Goal: Task Accomplishment & Management: Manage account settings

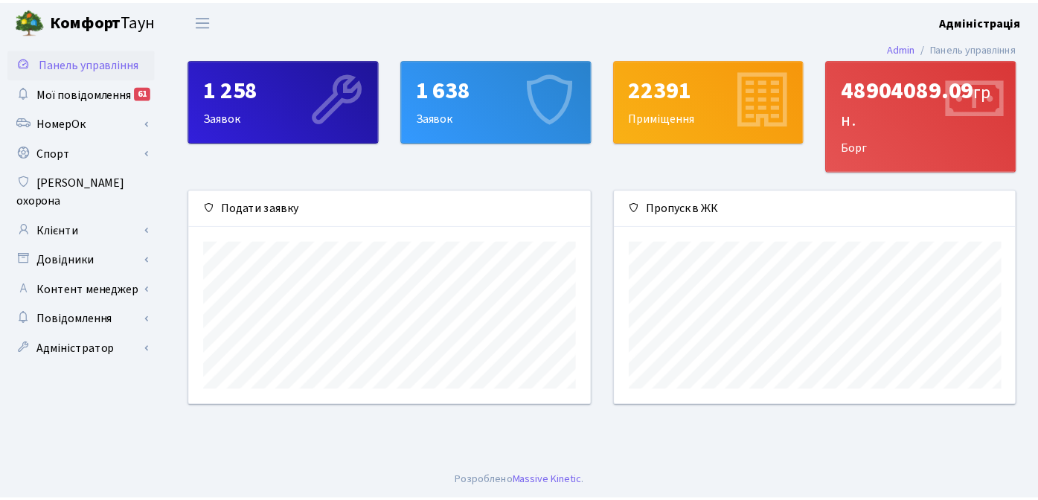
scroll to position [215, 405]
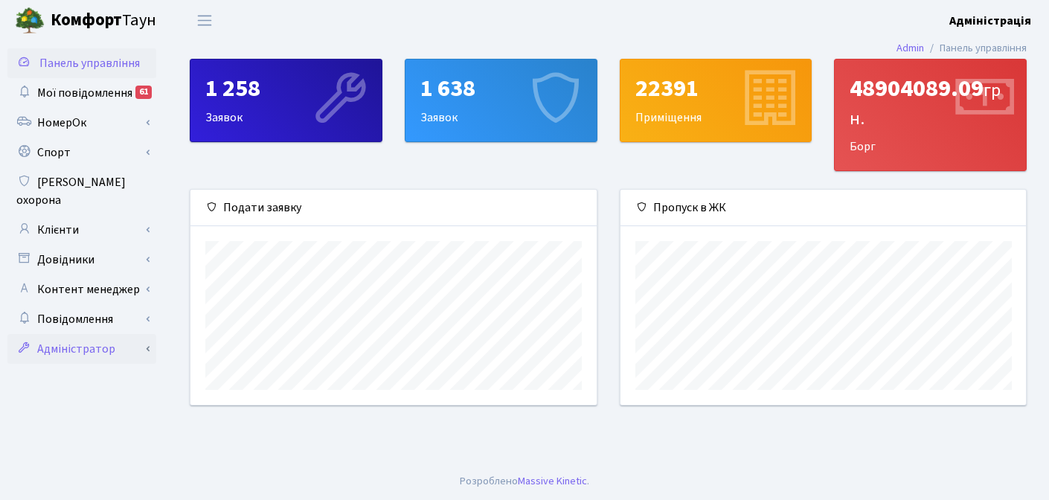
click at [65, 334] on link "Адміністратор" at bounding box center [81, 349] width 149 height 30
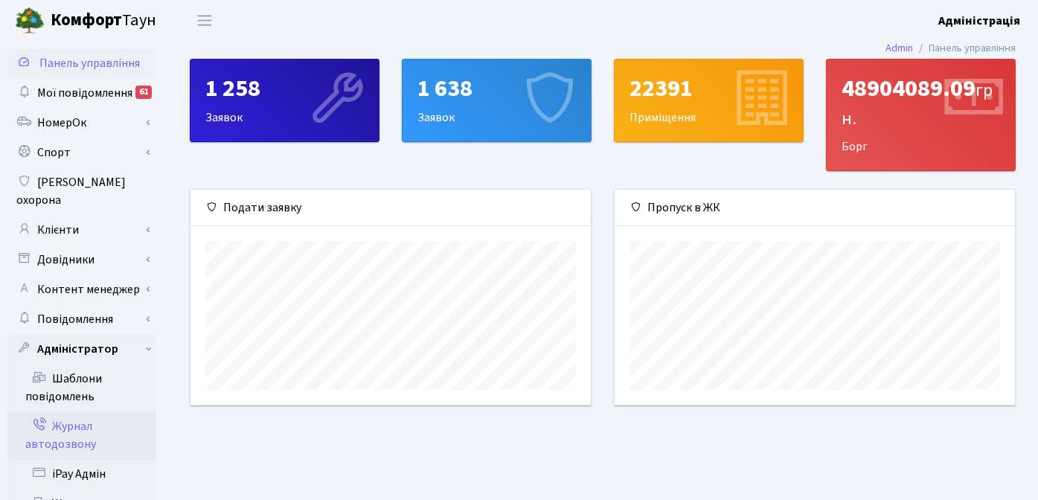
scroll to position [242, 0]
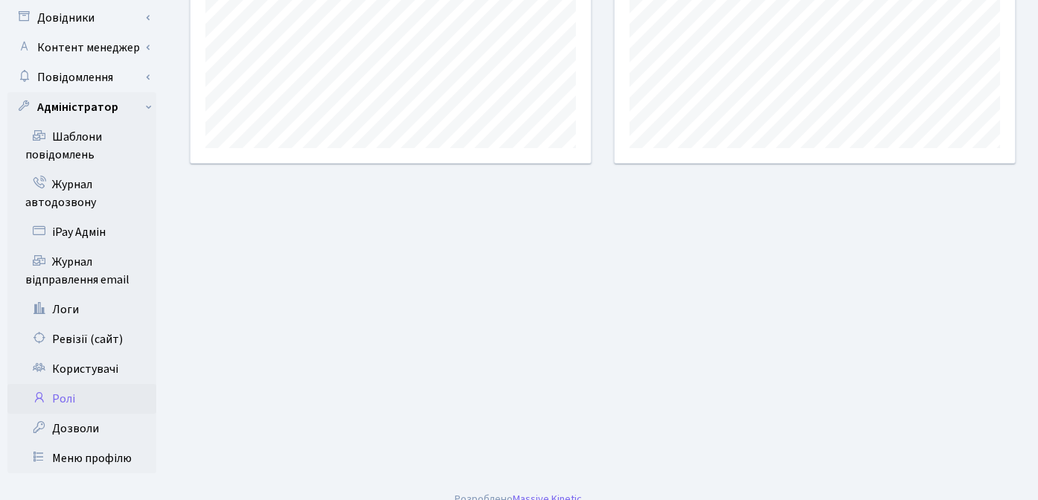
click at [62, 386] on link "Ролі" at bounding box center [81, 399] width 149 height 30
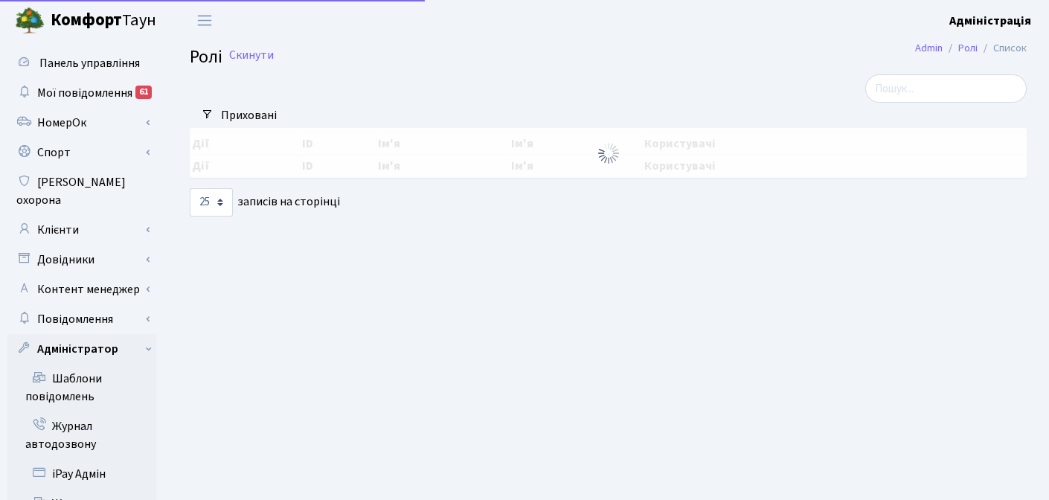
select select "25"
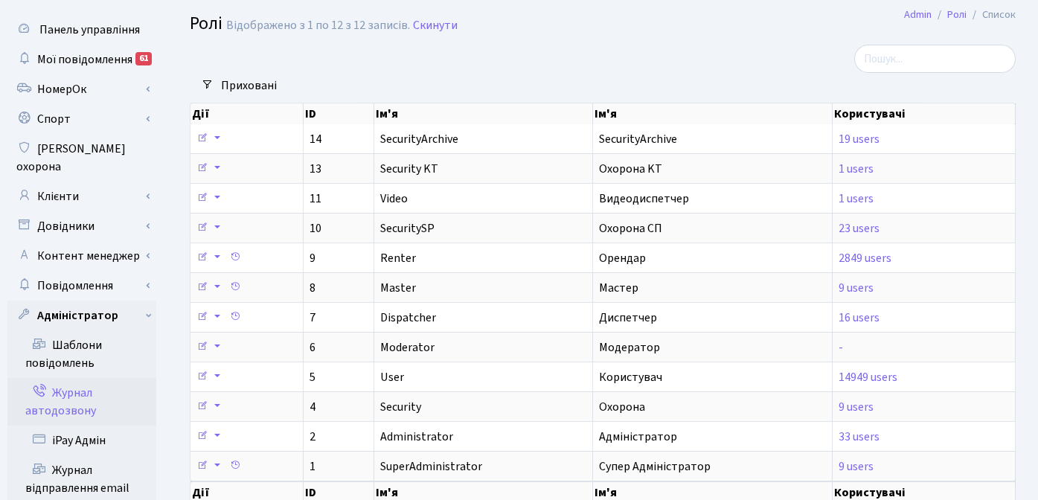
scroll to position [242, 0]
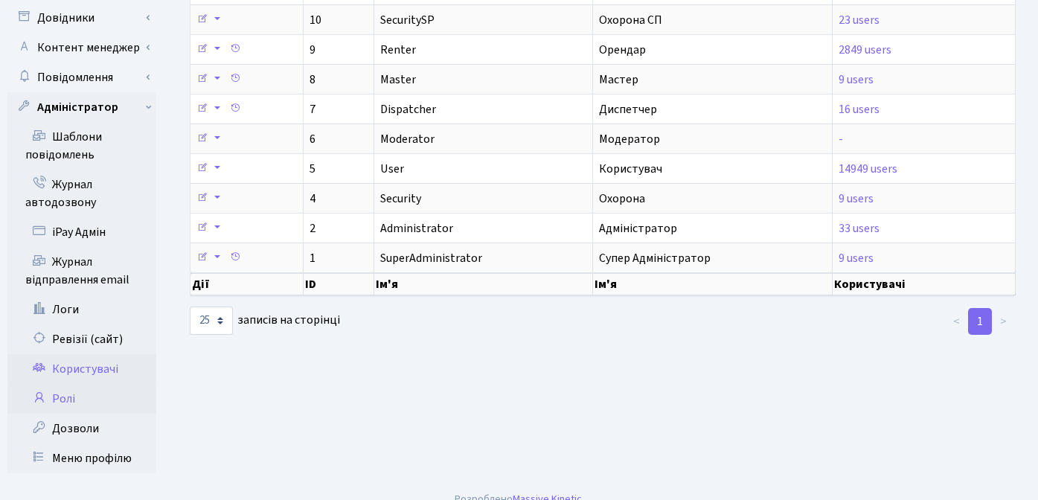
click at [74, 354] on link "Користувачі" at bounding box center [81, 369] width 149 height 30
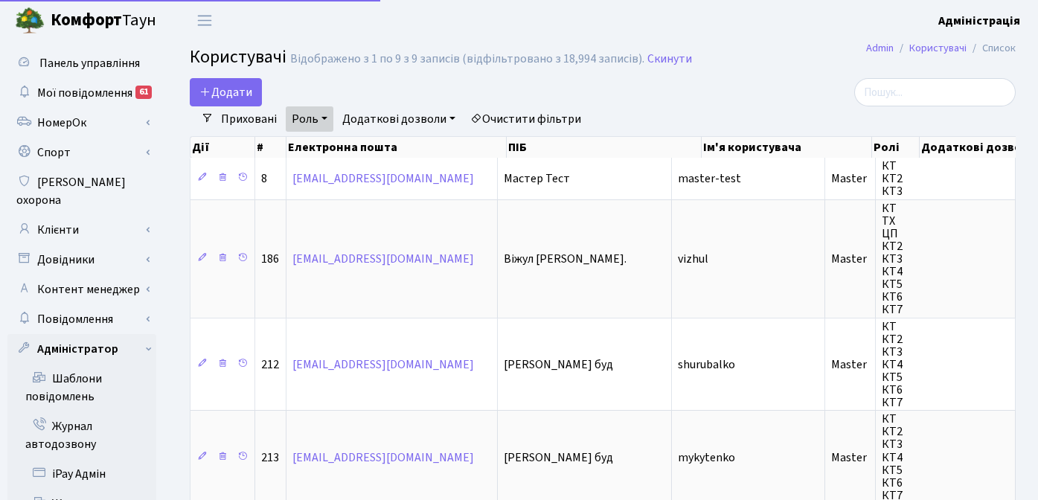
select select "25"
click at [303, 117] on link "Роль" at bounding box center [310, 118] width 48 height 25
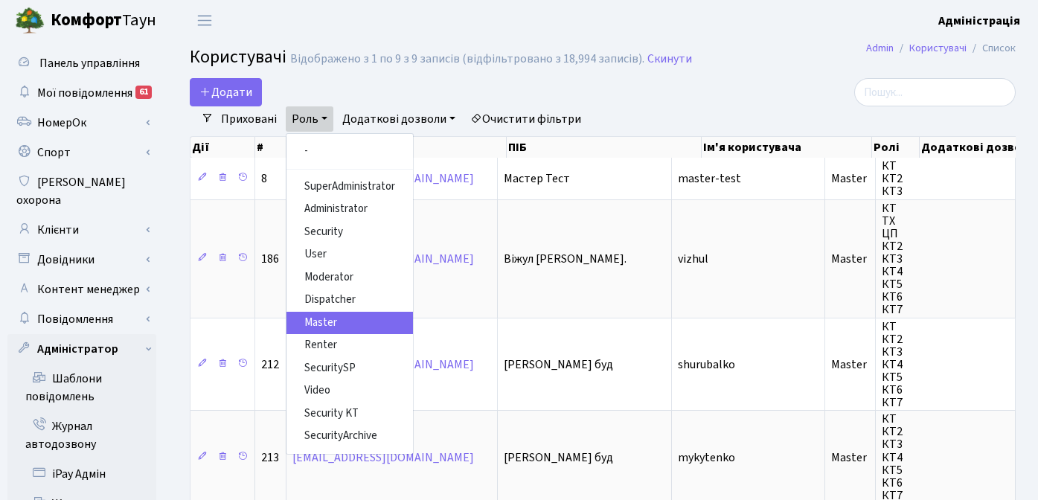
click at [595, 104] on div "Додати" at bounding box center [461, 92] width 543 height 28
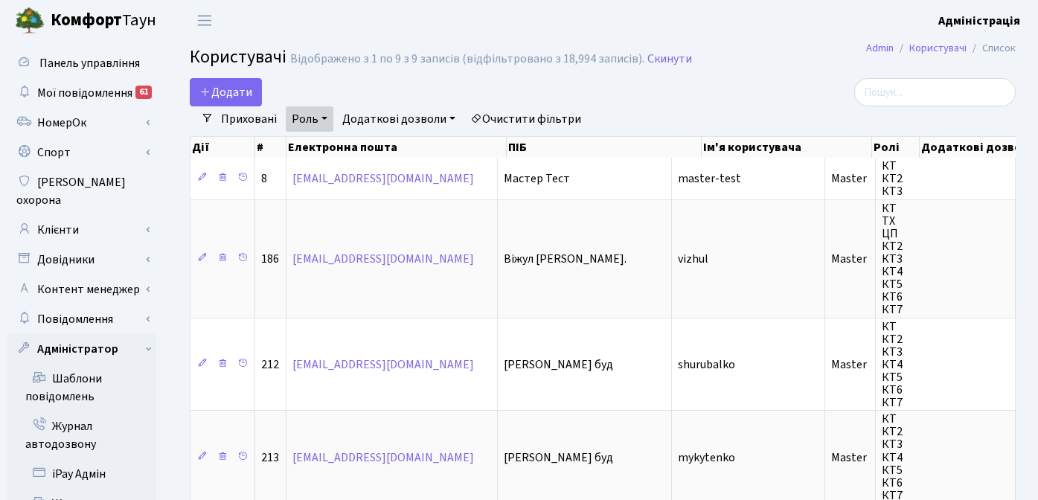
click at [525, 121] on link "Очистити фільтри" at bounding box center [525, 118] width 123 height 25
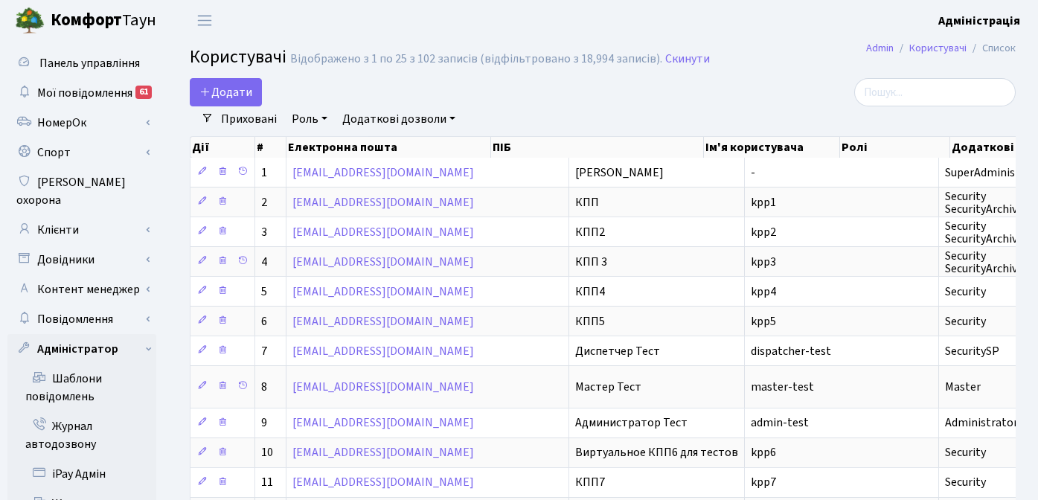
click at [306, 123] on link "Роль" at bounding box center [310, 118] width 48 height 25
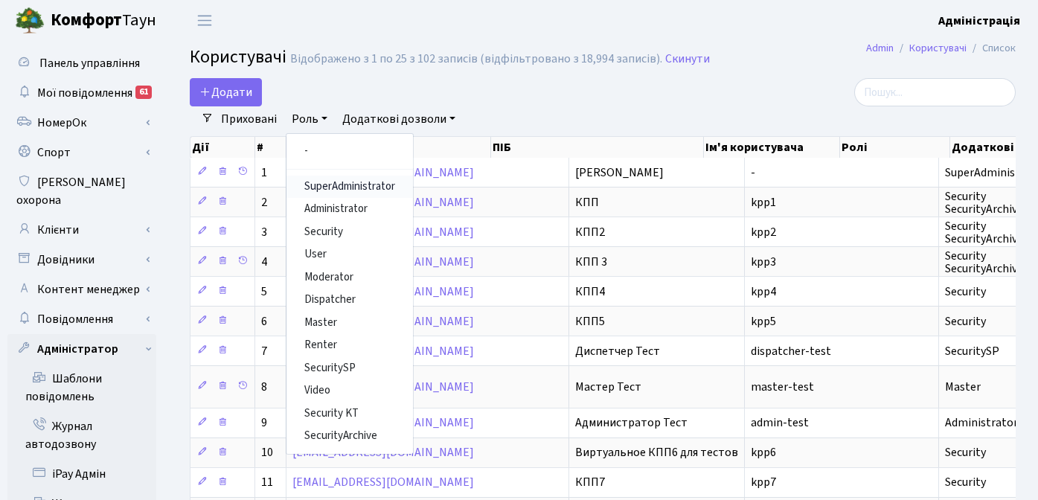
click at [335, 184] on link "SuperAdministrator" at bounding box center [349, 187] width 126 height 23
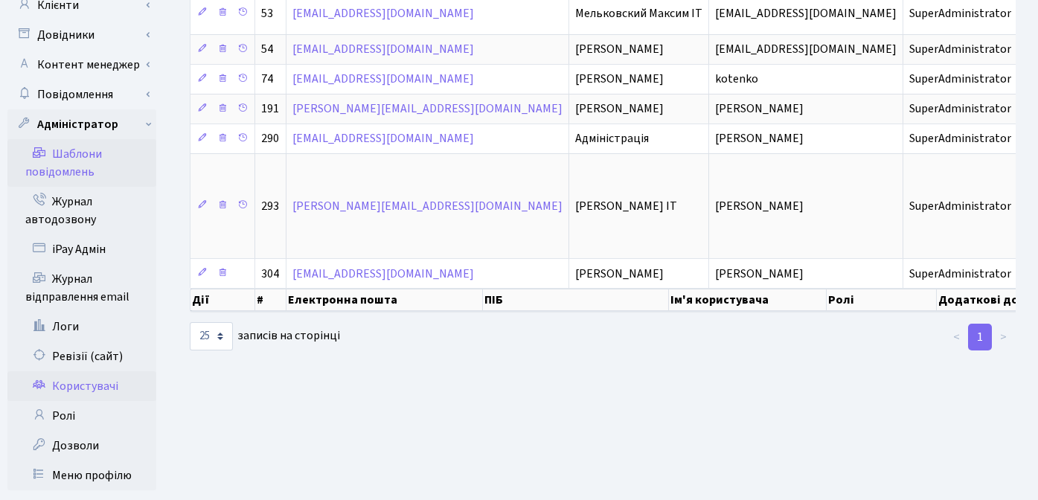
scroll to position [226, 0]
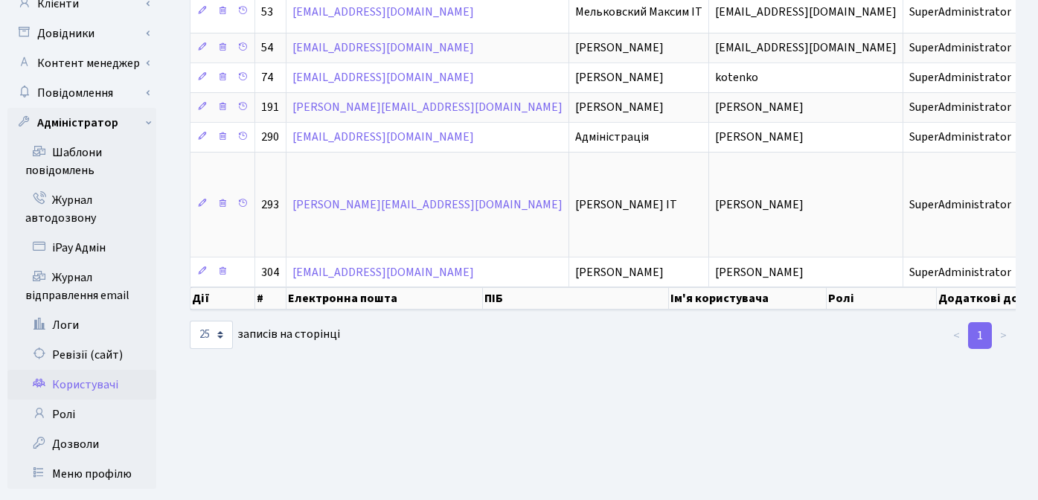
click at [182, 418] on main "Admin Користувачі Список Користувачі Відображено з 1 по 9 з 9 записів (відфільт…" at bounding box center [602, 155] width 870 height 681
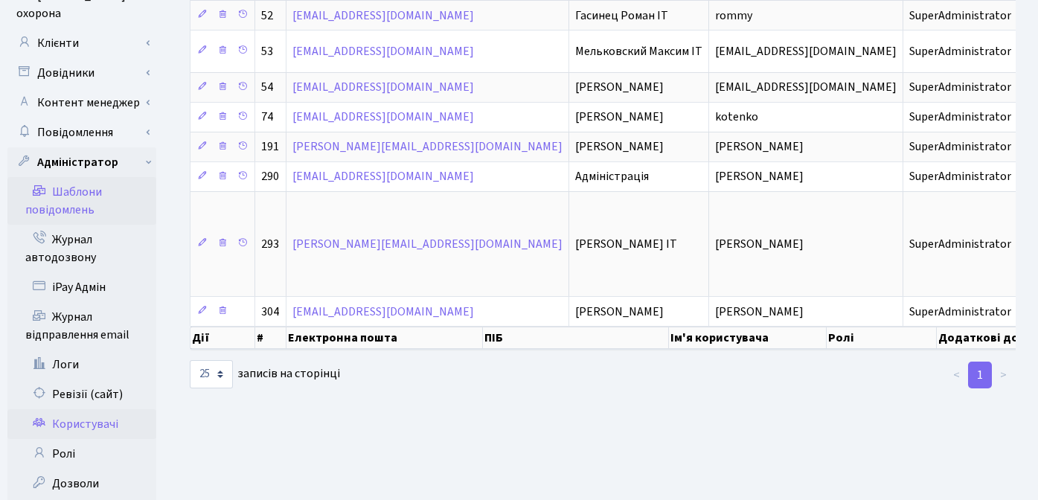
scroll to position [190, 0]
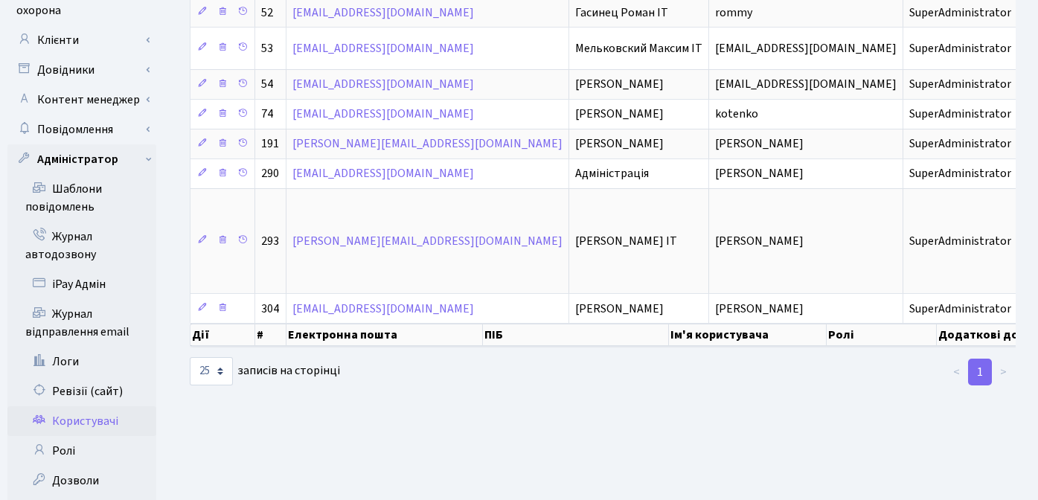
click at [97, 406] on link "Користувачі" at bounding box center [81, 421] width 149 height 30
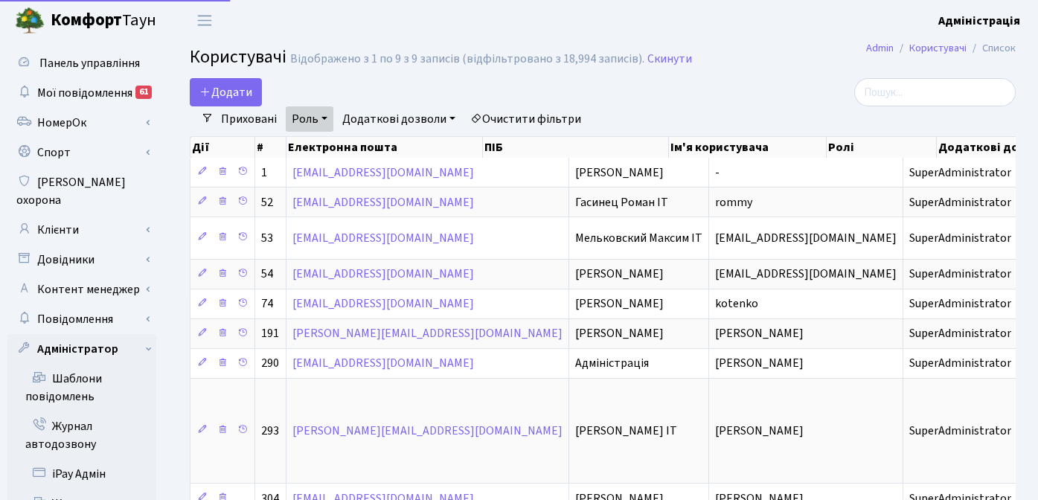
select select "25"
click at [484, 113] on link "Очистити фільтри" at bounding box center [525, 118] width 123 height 25
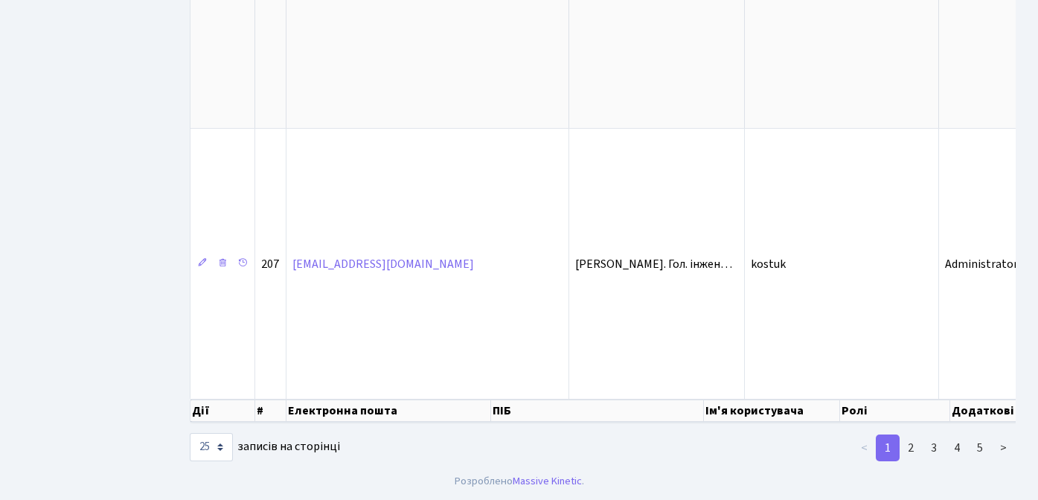
scroll to position [2671, 0]
click at [983, 445] on link "5" at bounding box center [980, 447] width 24 height 27
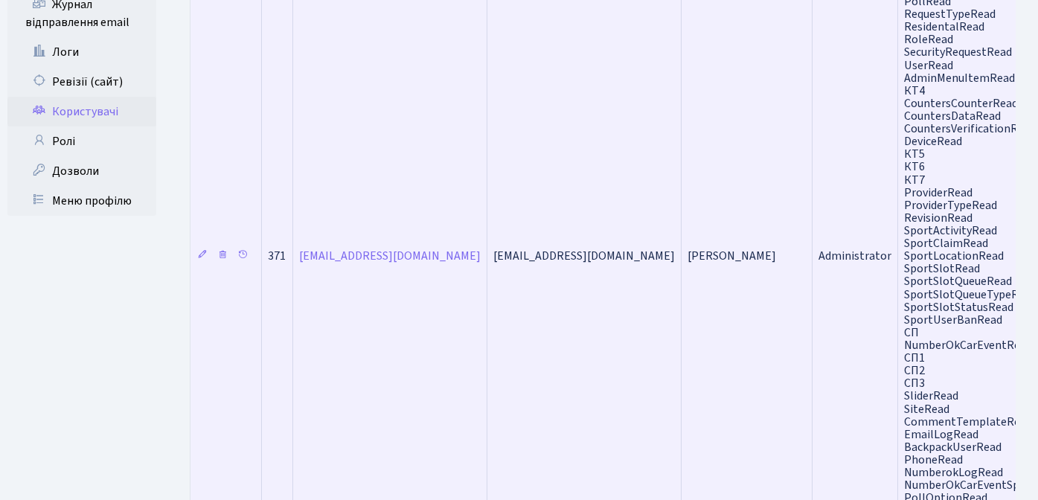
scroll to position [365, 0]
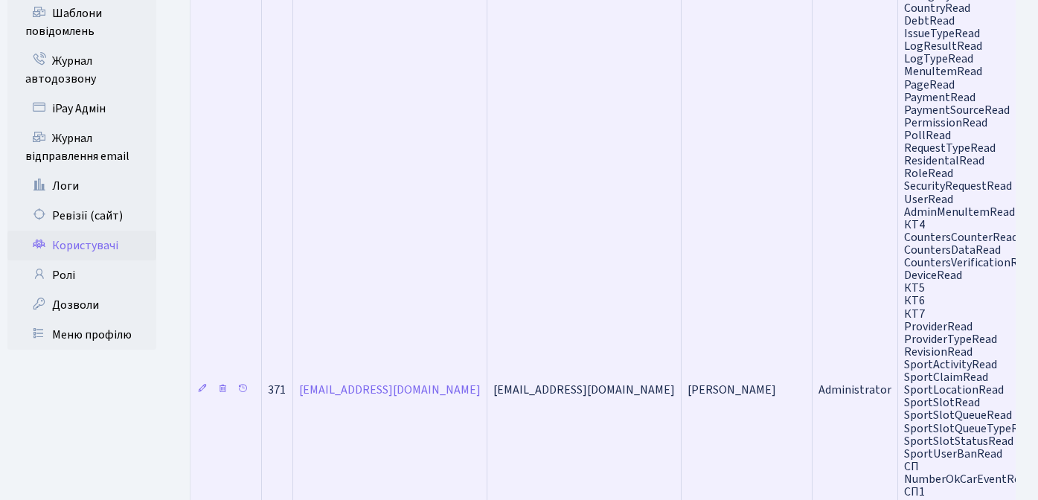
click at [518, 393] on span "[EMAIL_ADDRESS][DOMAIN_NAME]" at bounding box center [584, 390] width 182 height 16
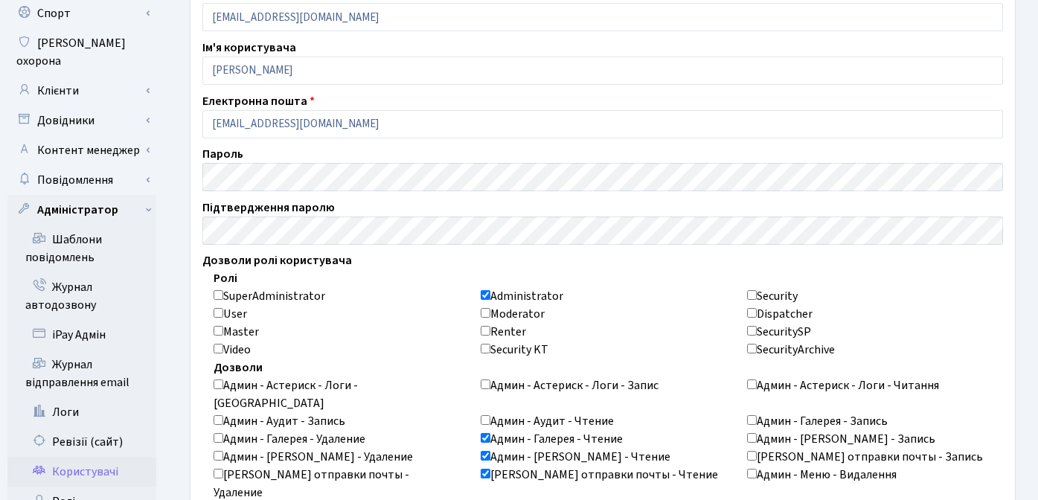
scroll to position [147, 0]
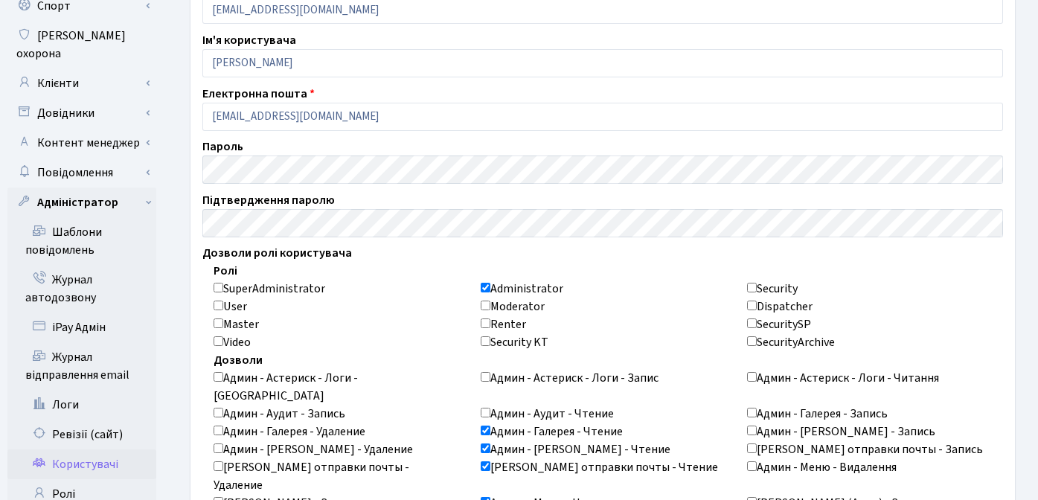
click at [219, 286] on input "SuperAdministrator" at bounding box center [218, 288] width 10 height 10
checkbox input "true"
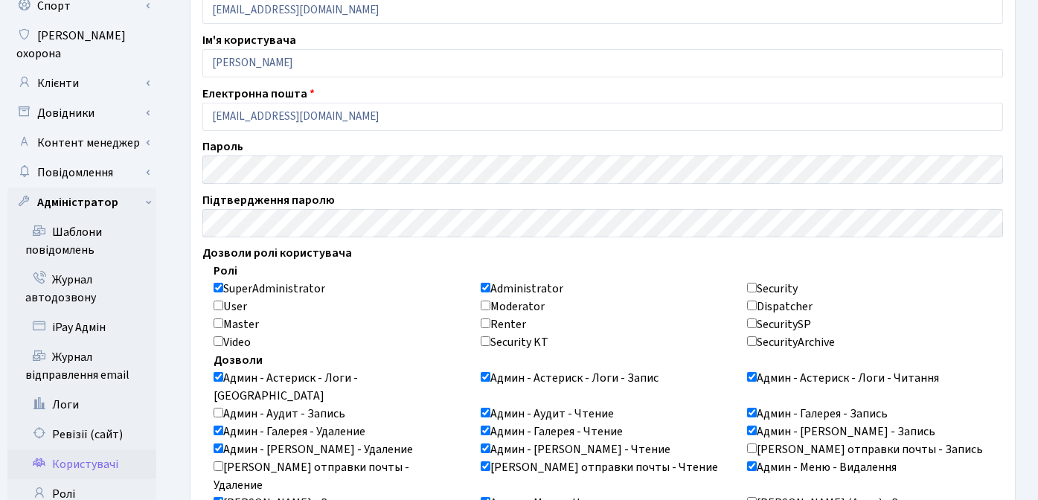
checkbox input "true"
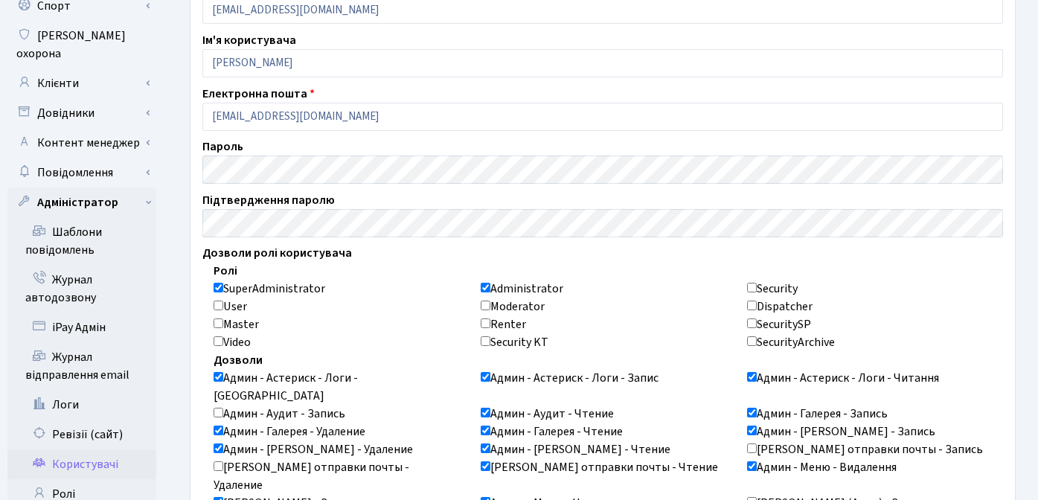
checkbox input "true"
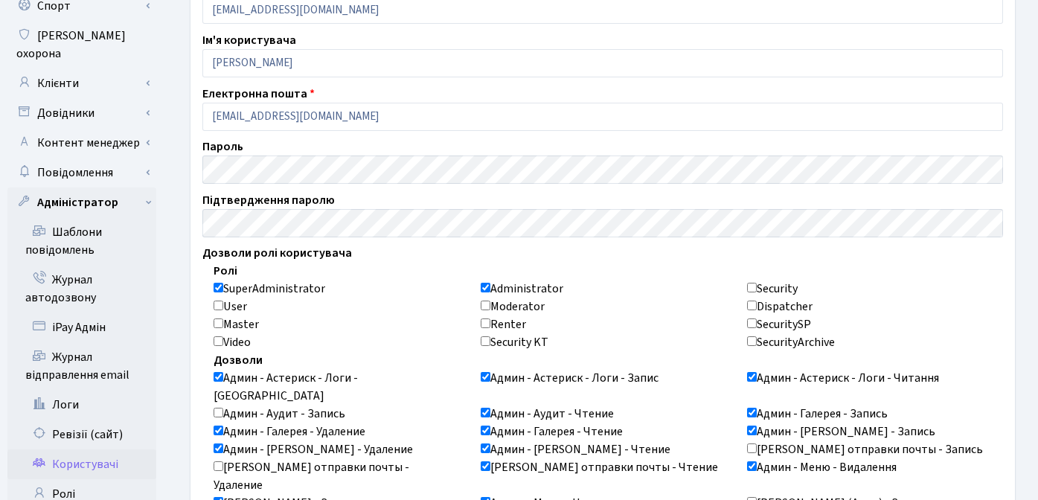
checkbox input "true"
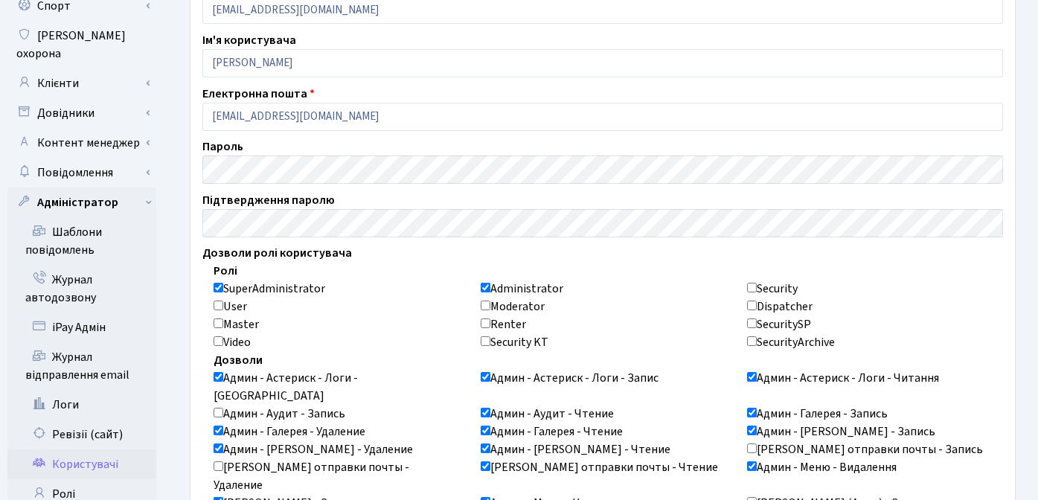
checkbox input "true"
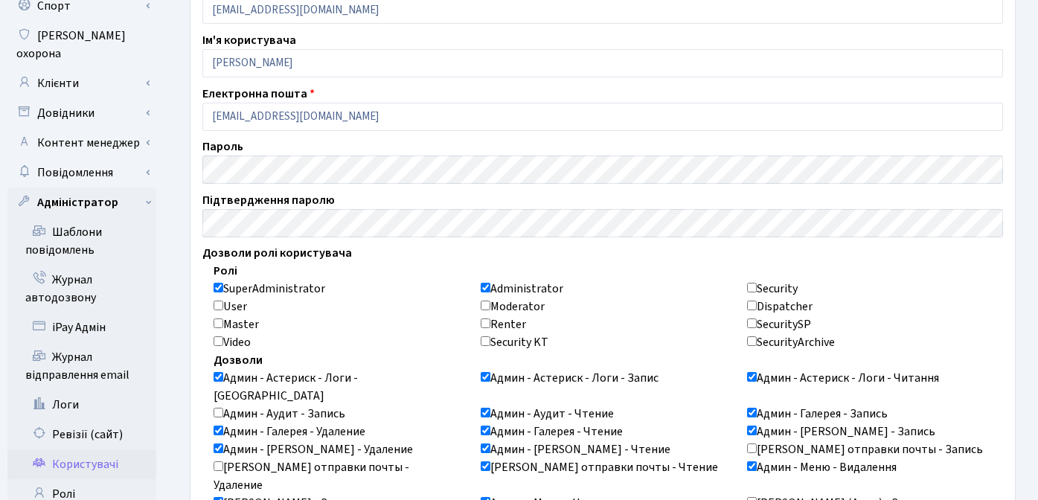
checkbox input "true"
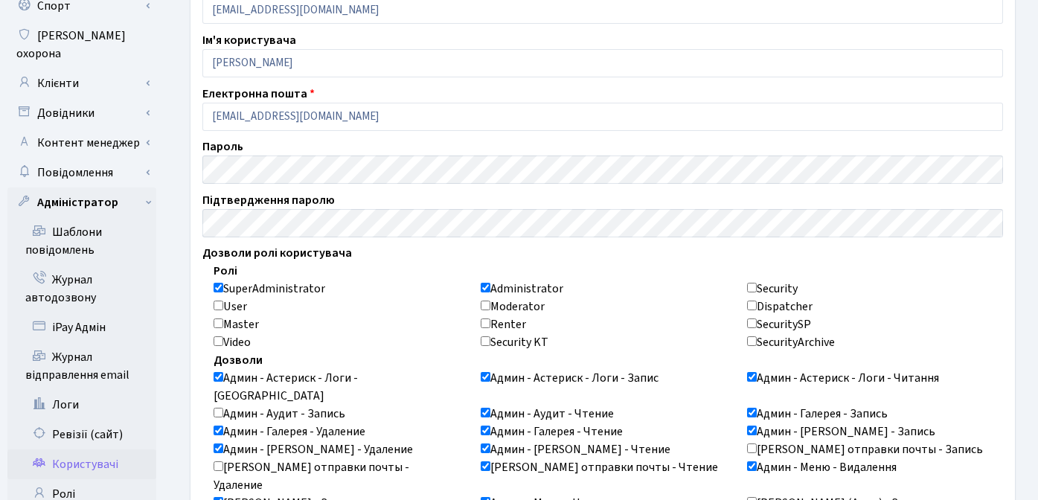
checkbox input "true"
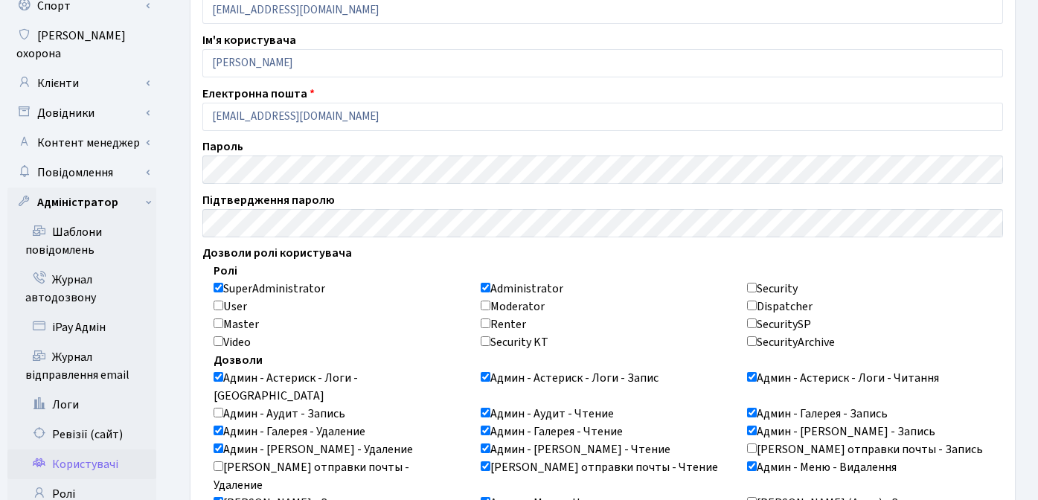
checkbox input "true"
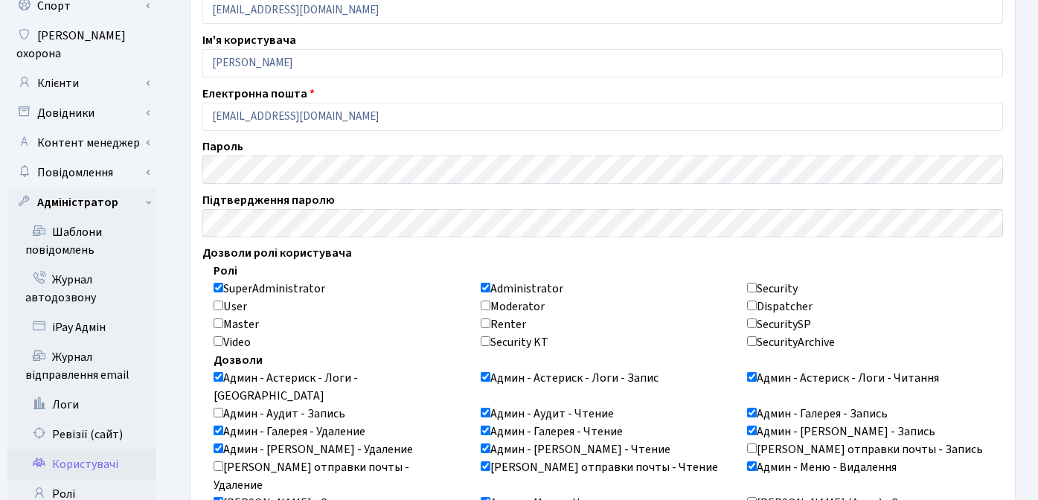
checkbox input "true"
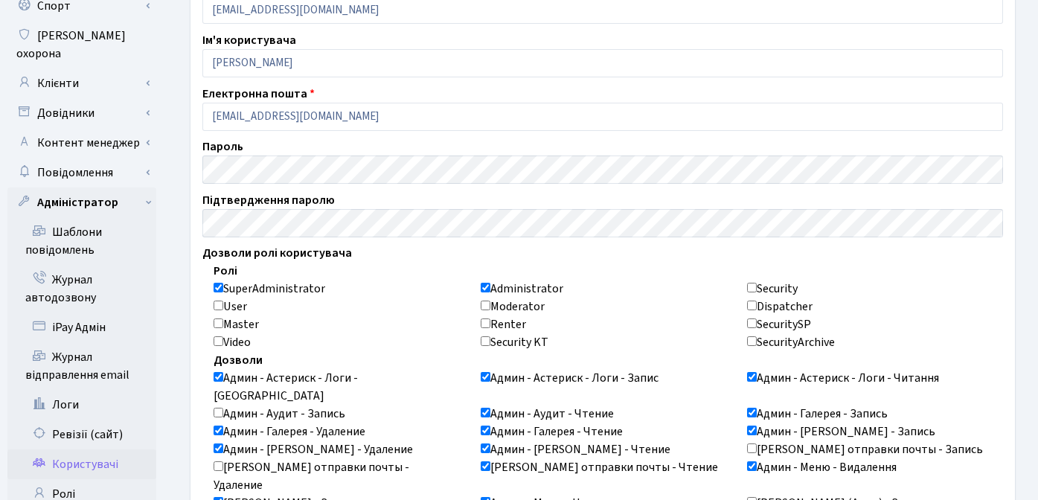
checkbox input "true"
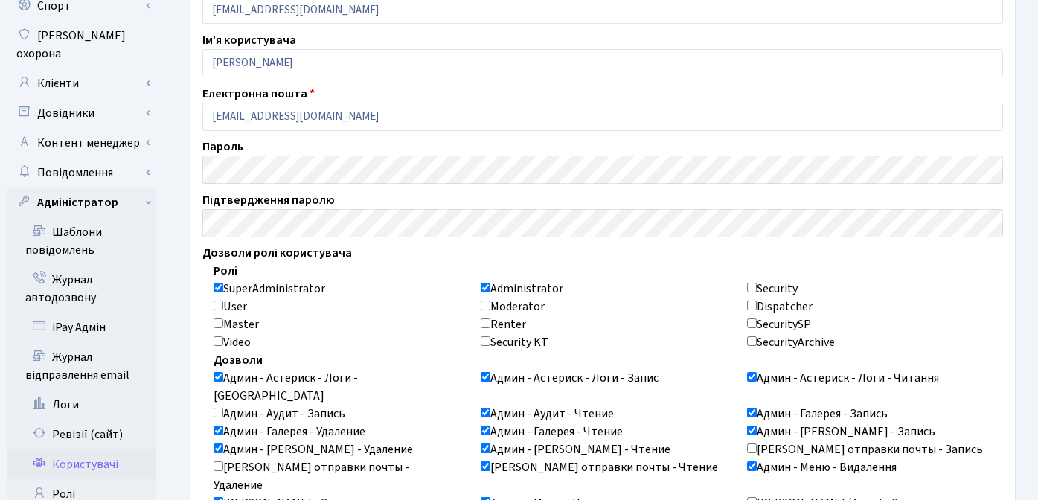
checkbox input "true"
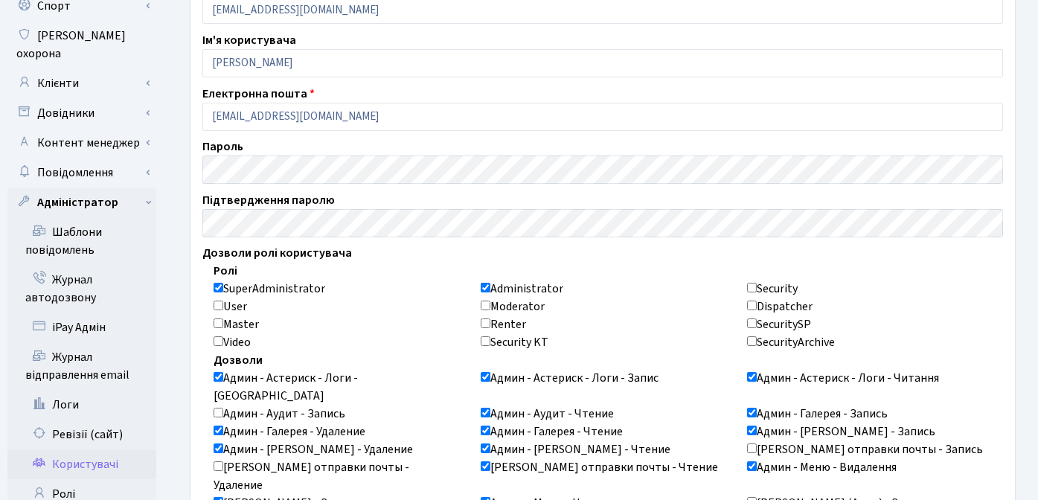
checkbox input "true"
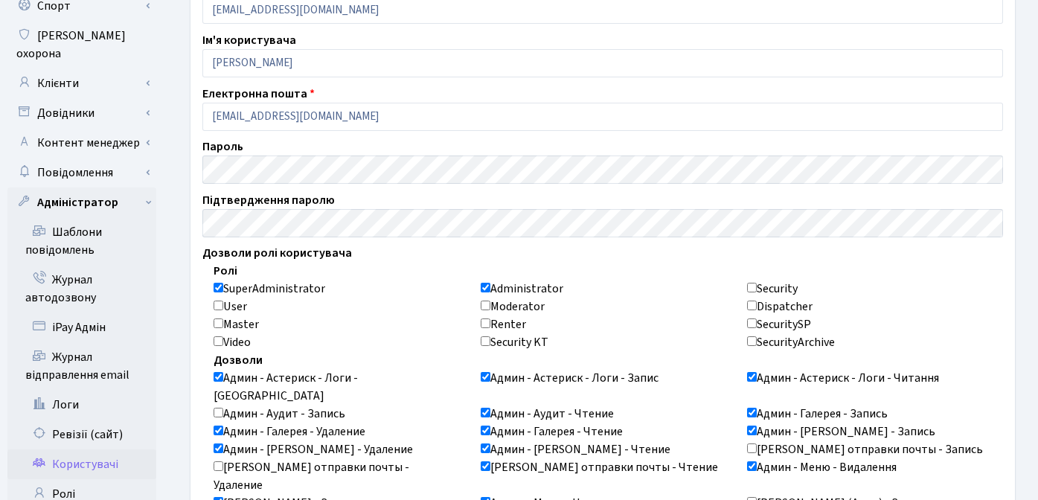
checkbox input "true"
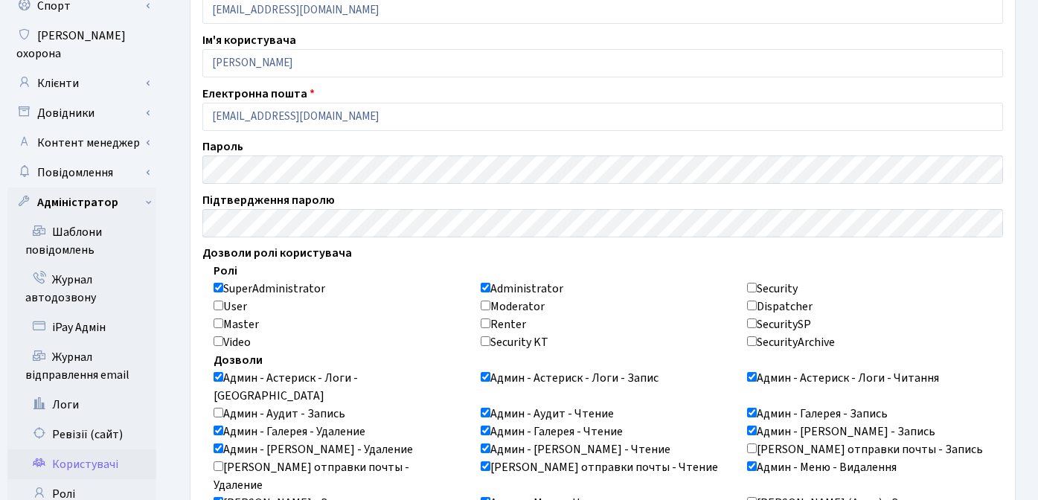
checkbox input "true"
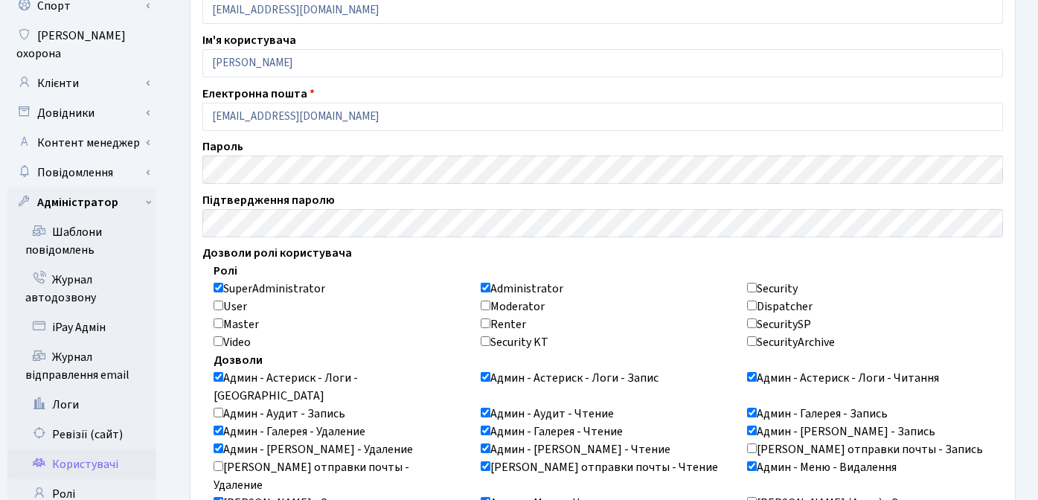
checkbox input "true"
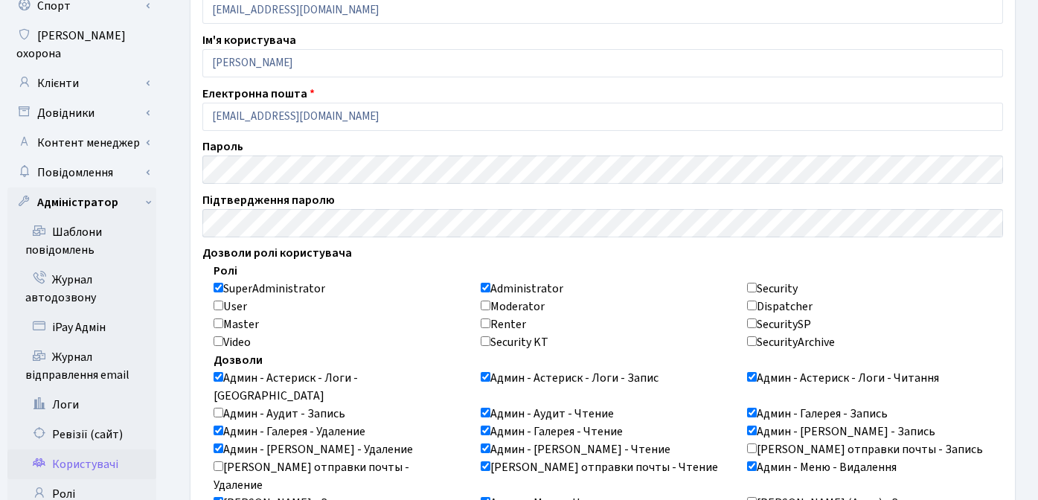
checkbox input "true"
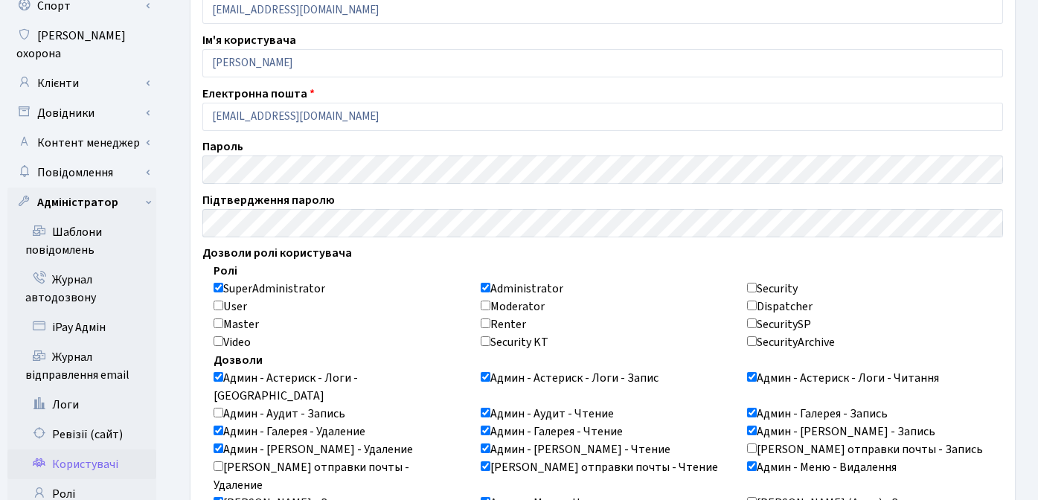
checkbox input "true"
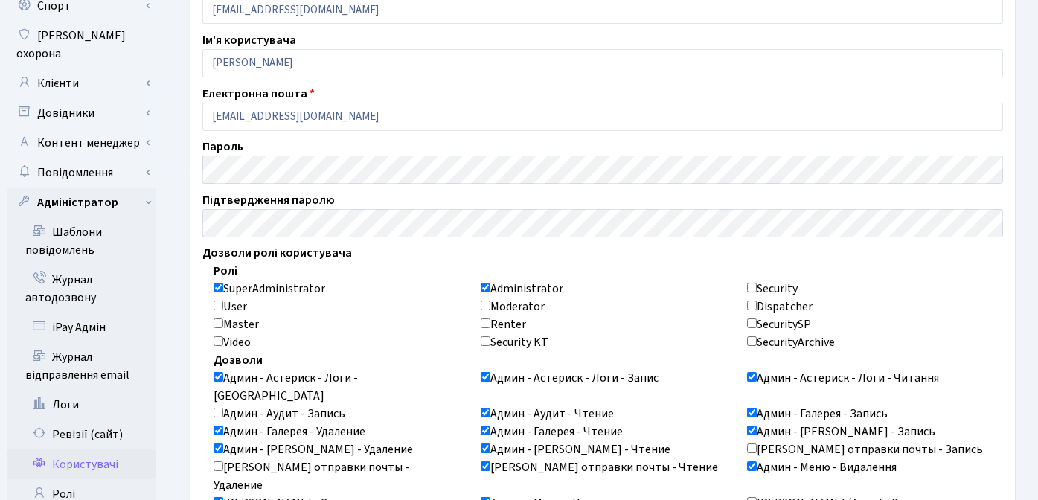
checkbox input "true"
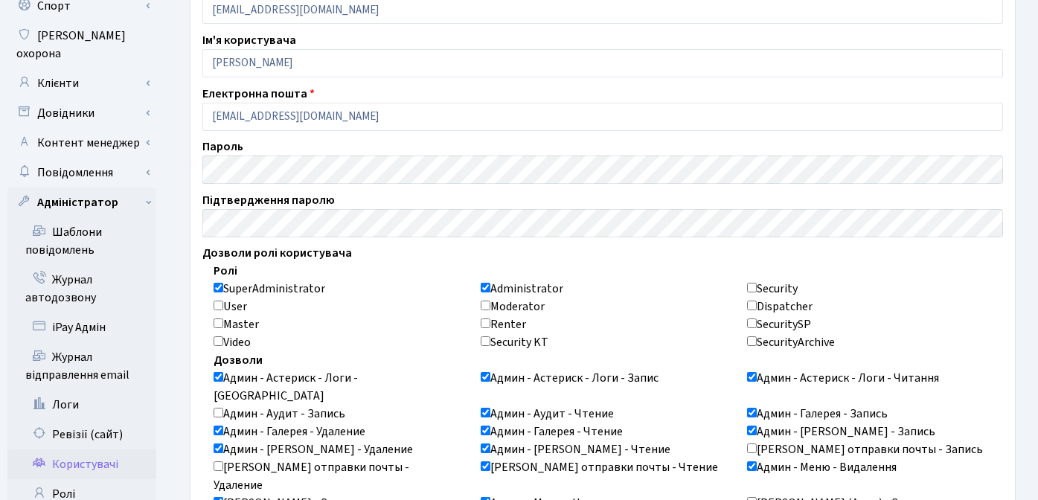
checkbox input "true"
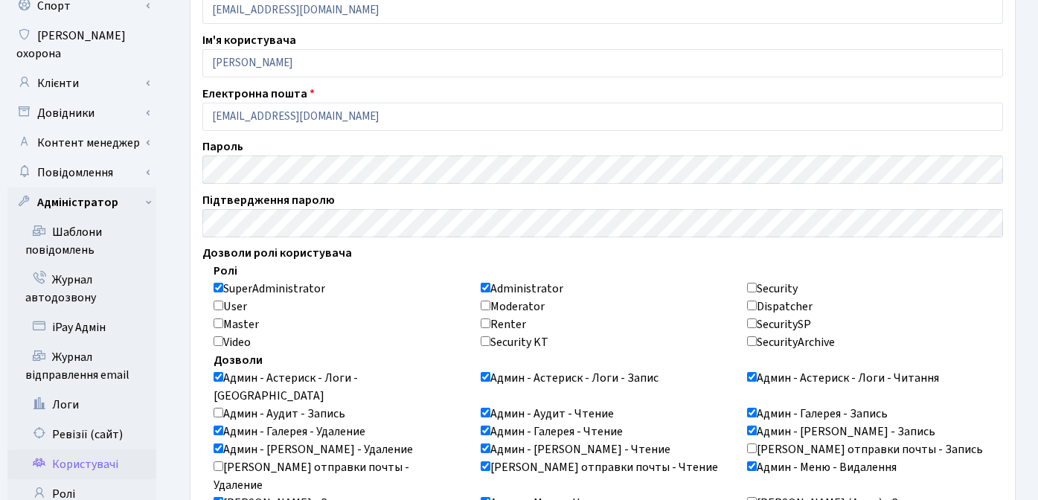
checkbox input "true"
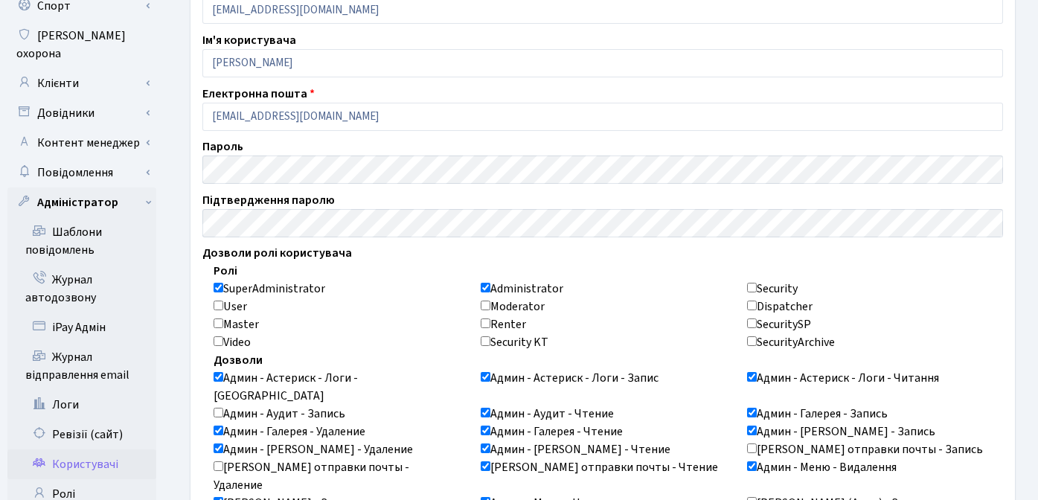
checkbox input "true"
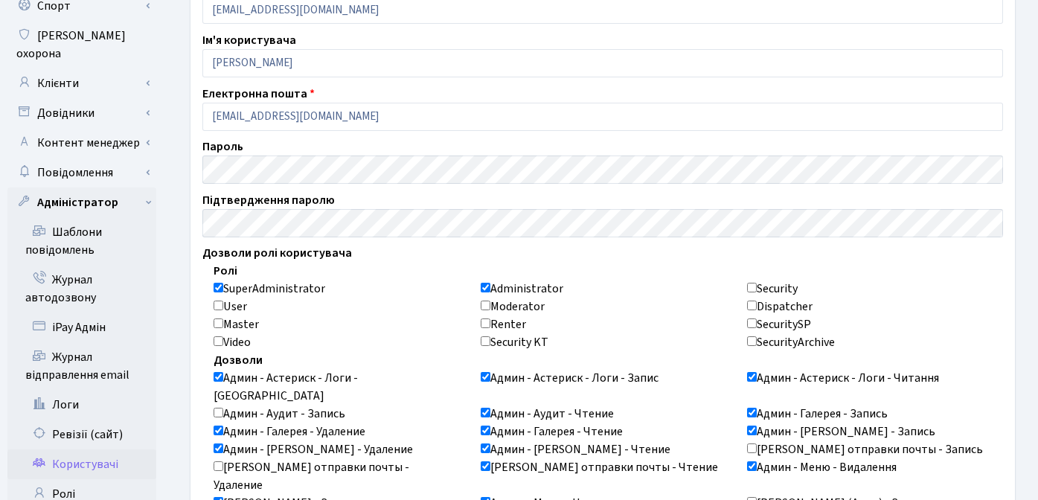
checkbox input "true"
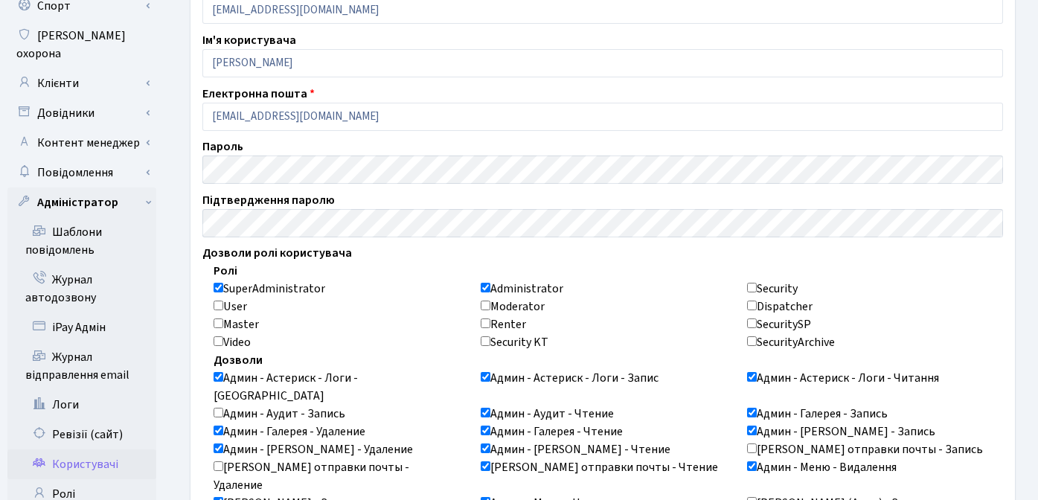
checkbox input "true"
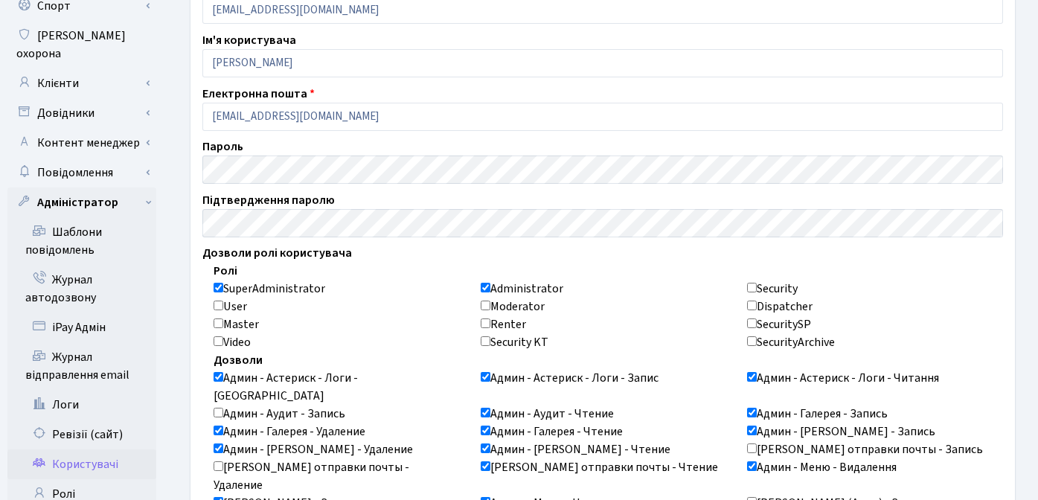
checkbox input "true"
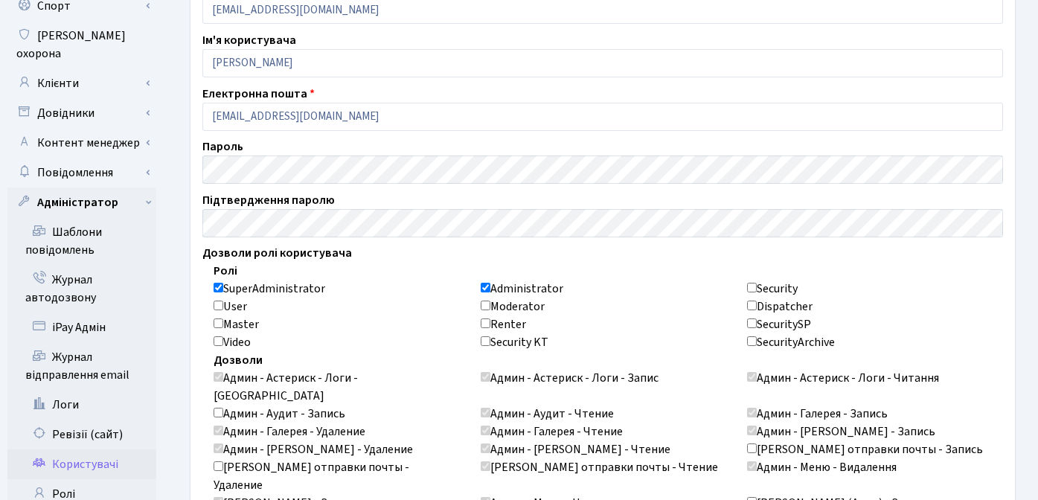
click at [219, 286] on input "SuperAdministrator" at bounding box center [218, 288] width 10 height 10
checkbox input "false"
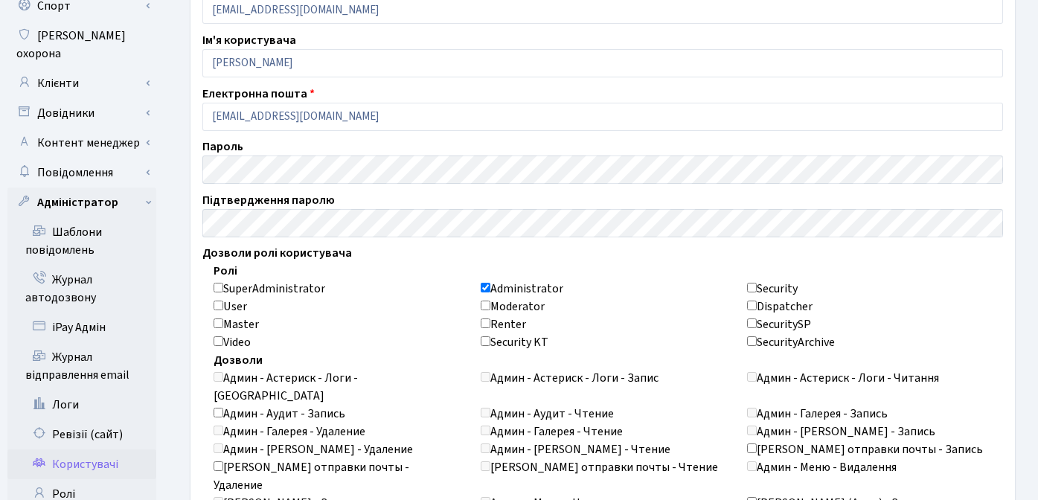
checkbox input "false"
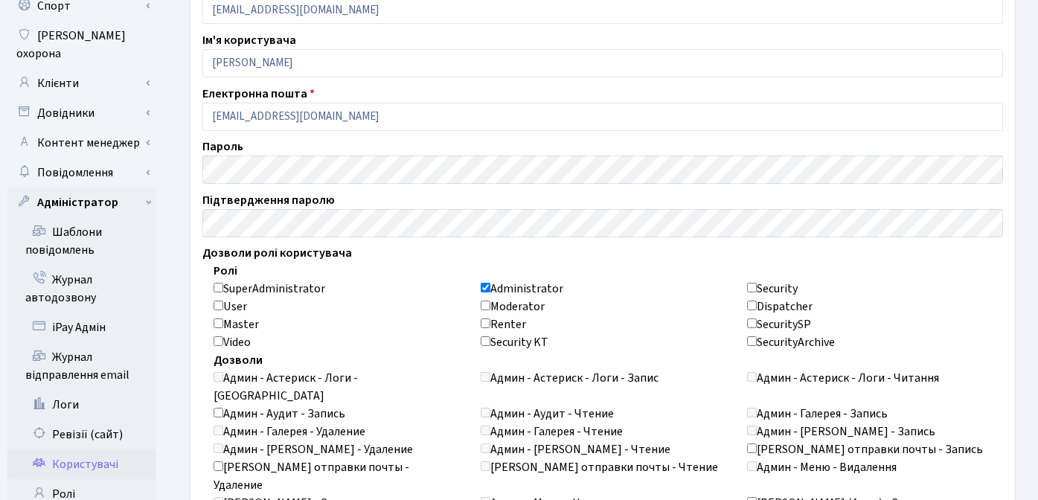
checkbox input "false"
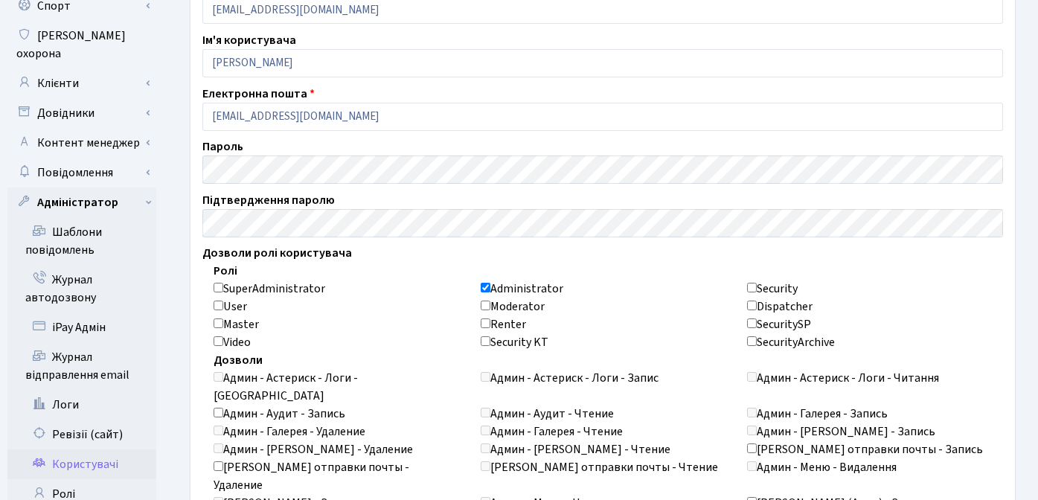
checkbox input "false"
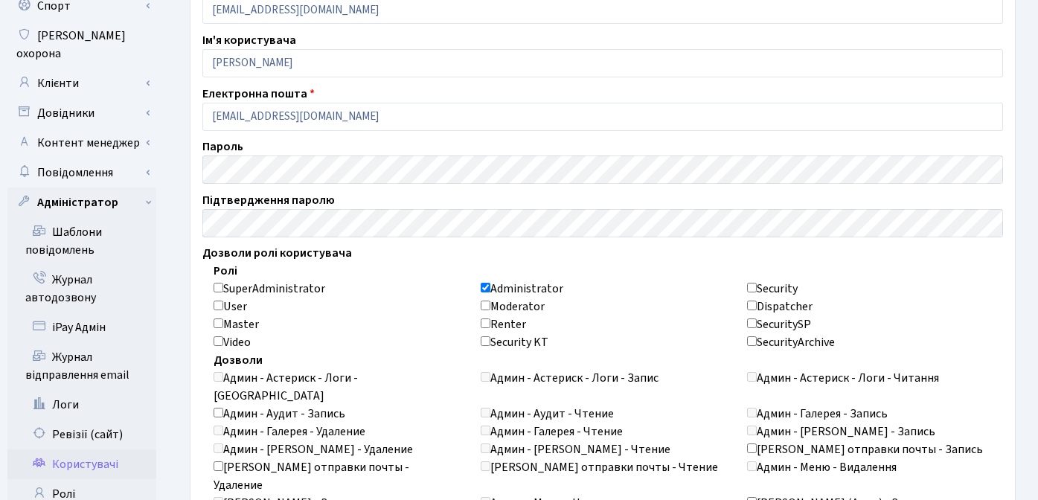
checkbox input "false"
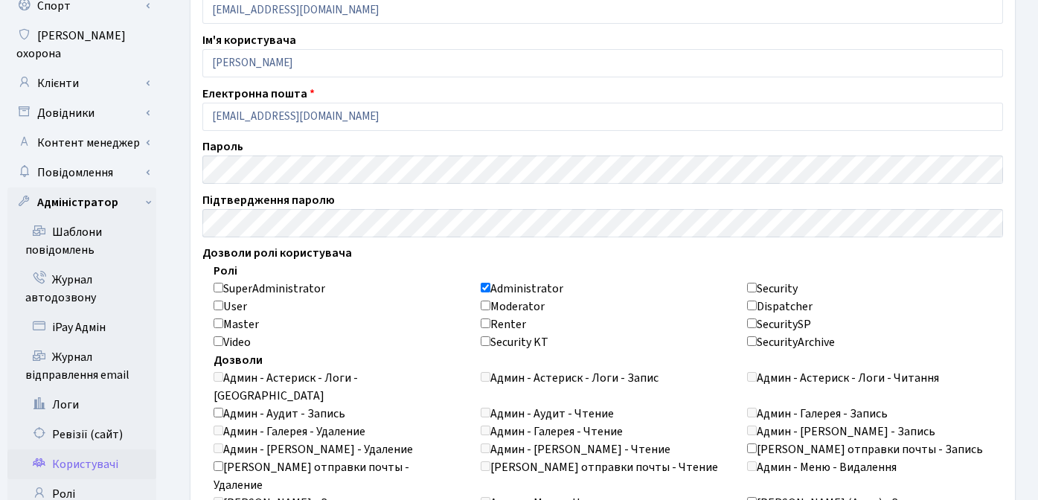
checkbox input "false"
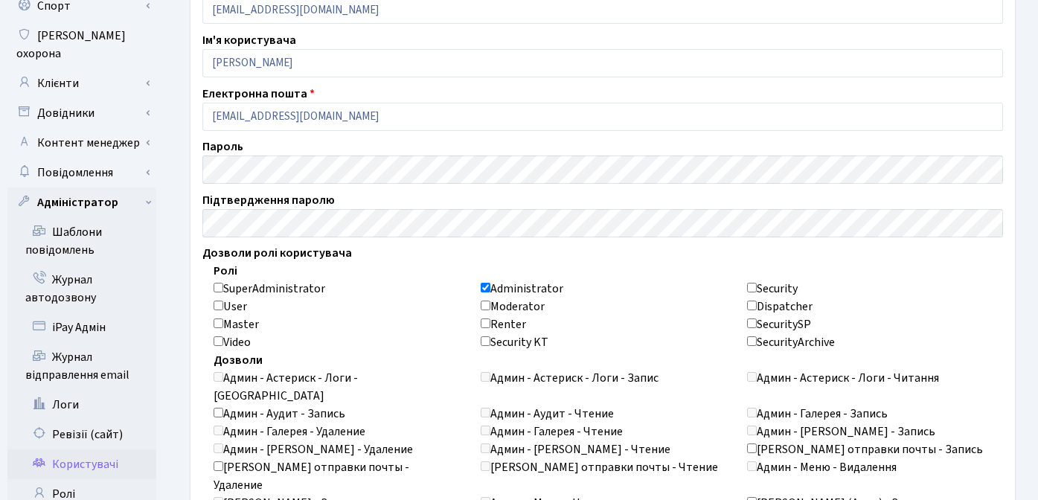
checkbox input "false"
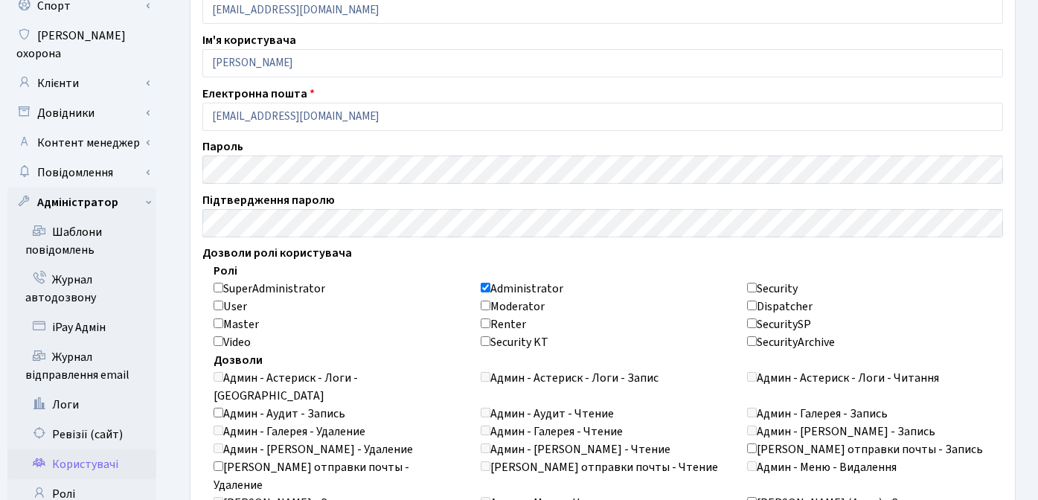
checkbox input "false"
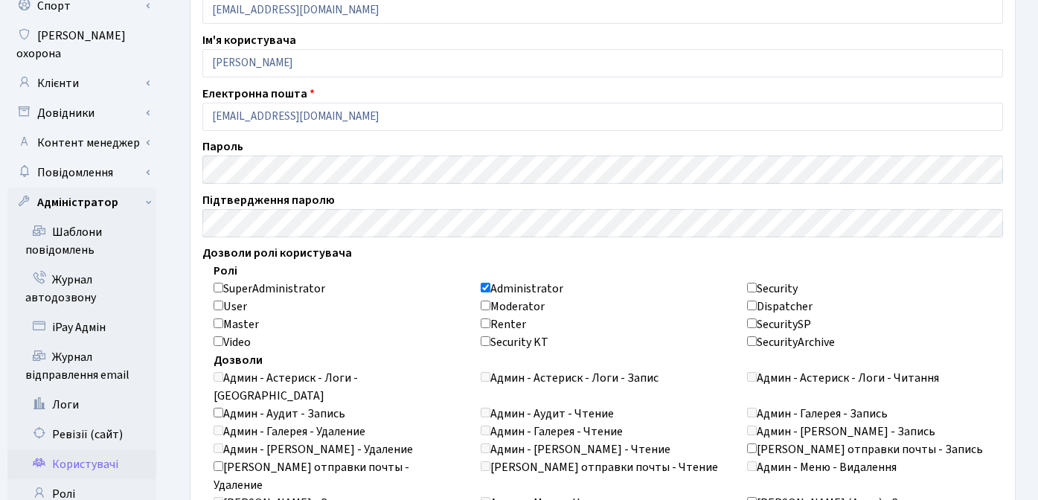
checkbox input "false"
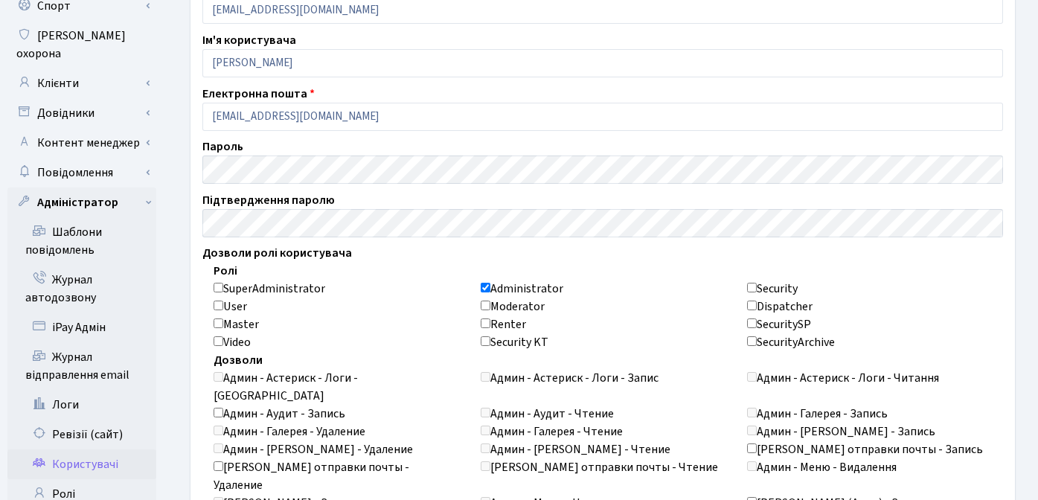
checkbox input "false"
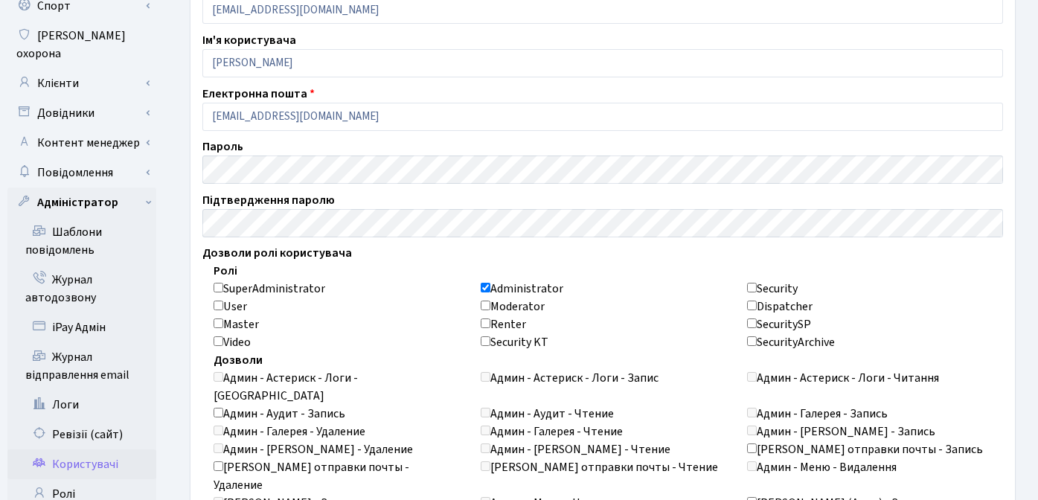
checkbox input "false"
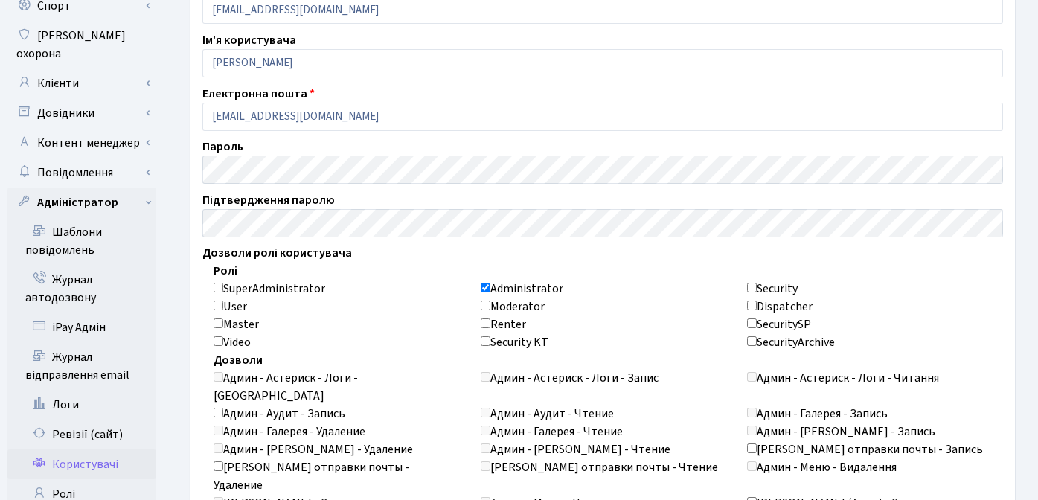
checkbox input "false"
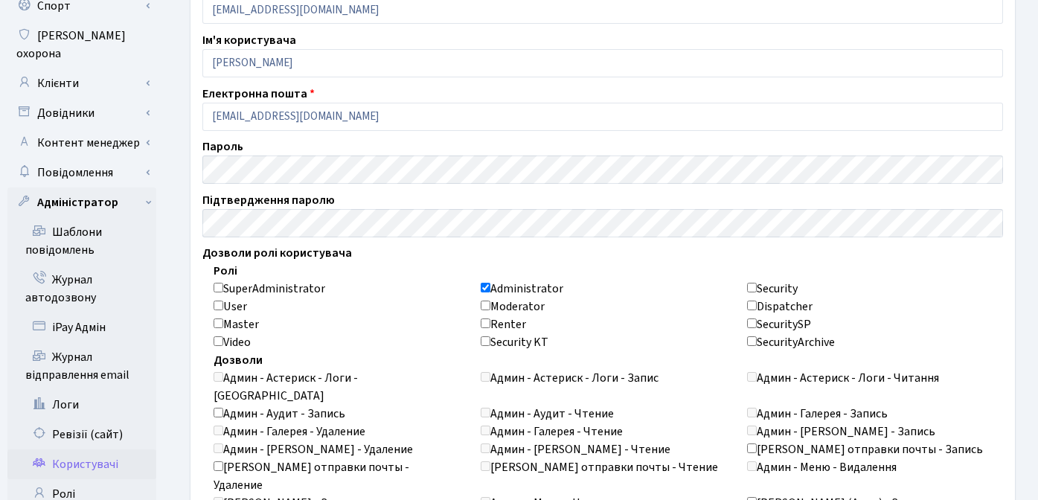
checkbox input "false"
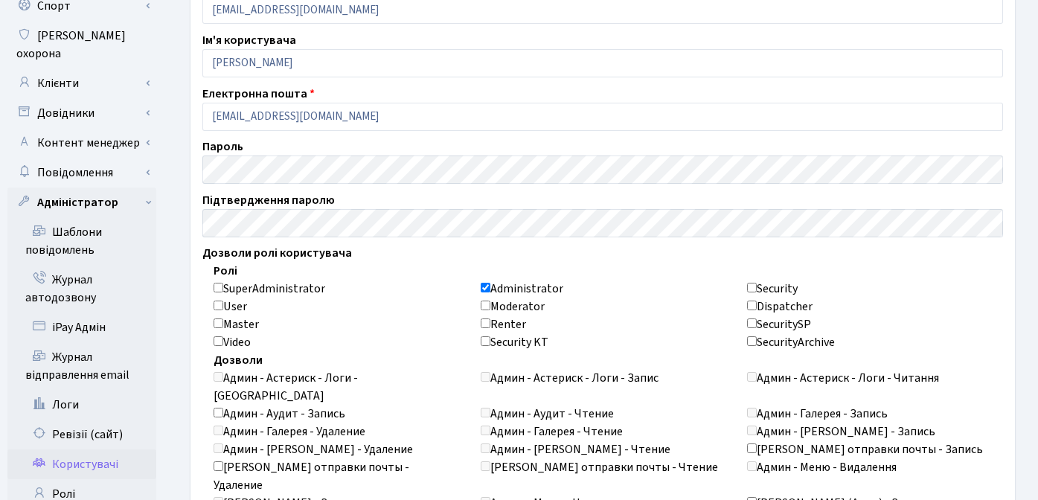
checkbox input "false"
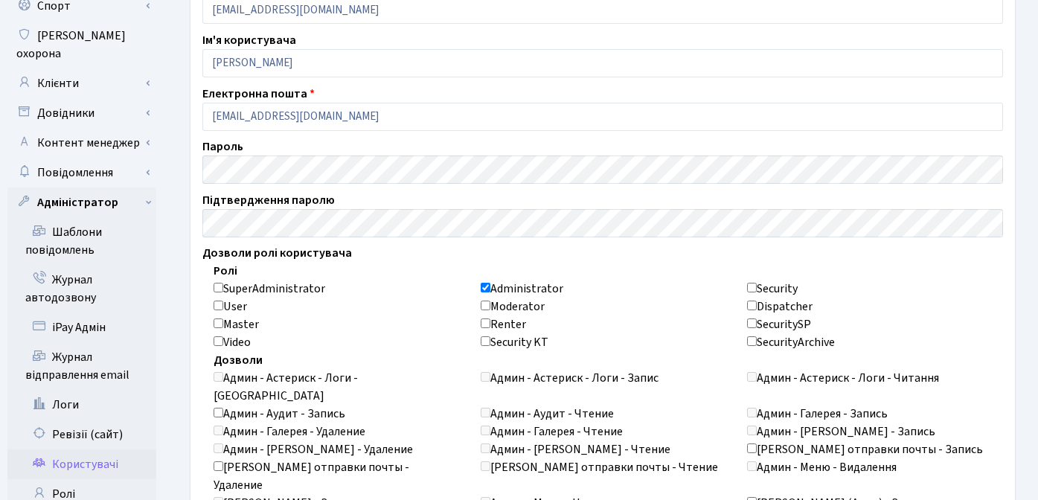
checkbox input "false"
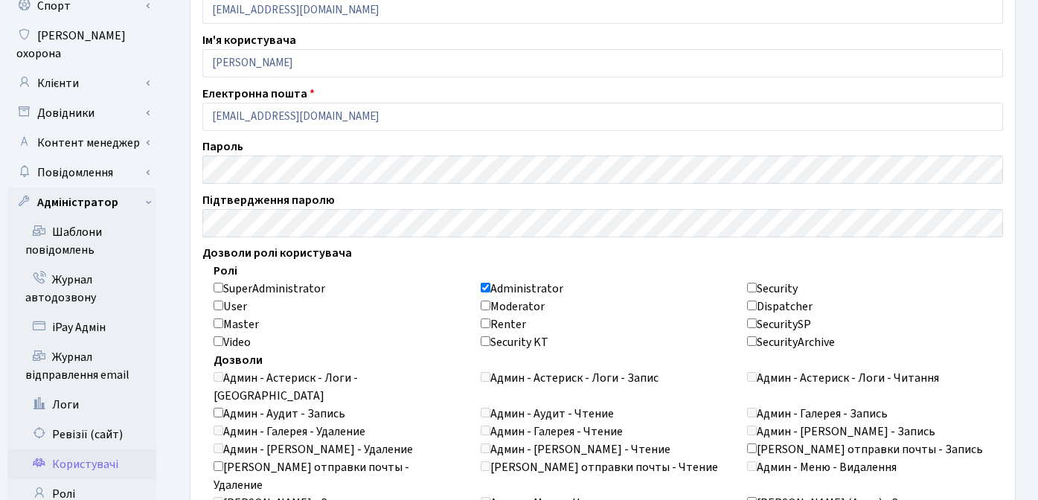
checkbox input "false"
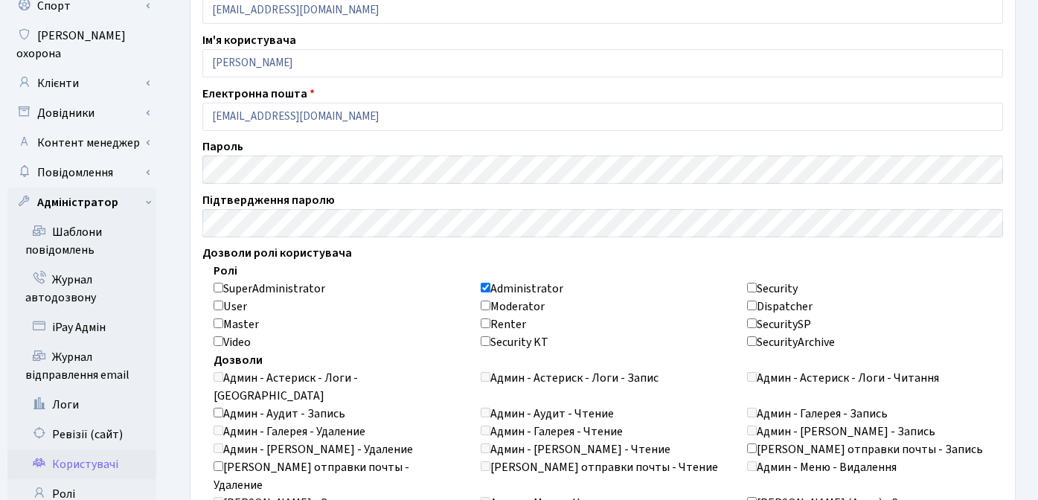
checkbox input "false"
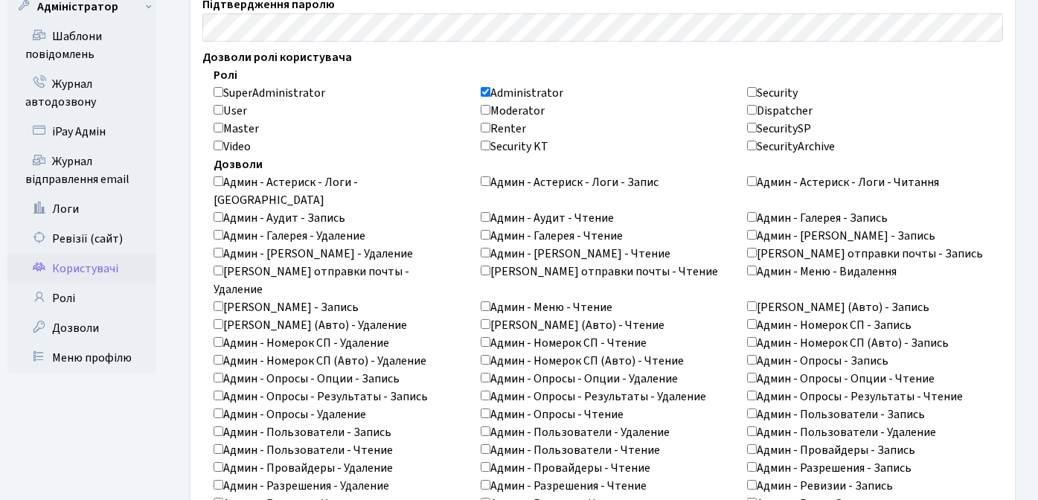
scroll to position [211, 0]
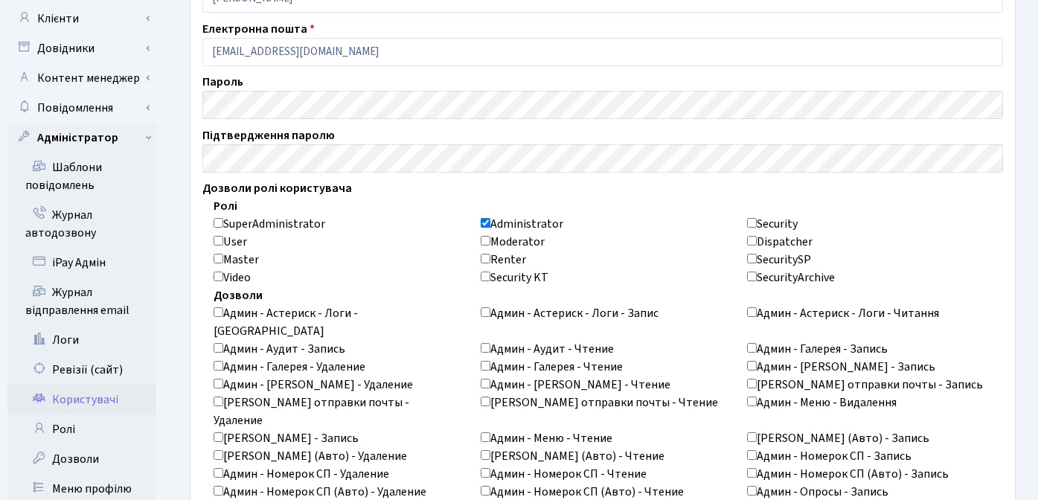
click at [221, 222] on input "SuperAdministrator" at bounding box center [218, 223] width 10 height 10
click at [489, 224] on input "Administrator" at bounding box center [486, 223] width 10 height 10
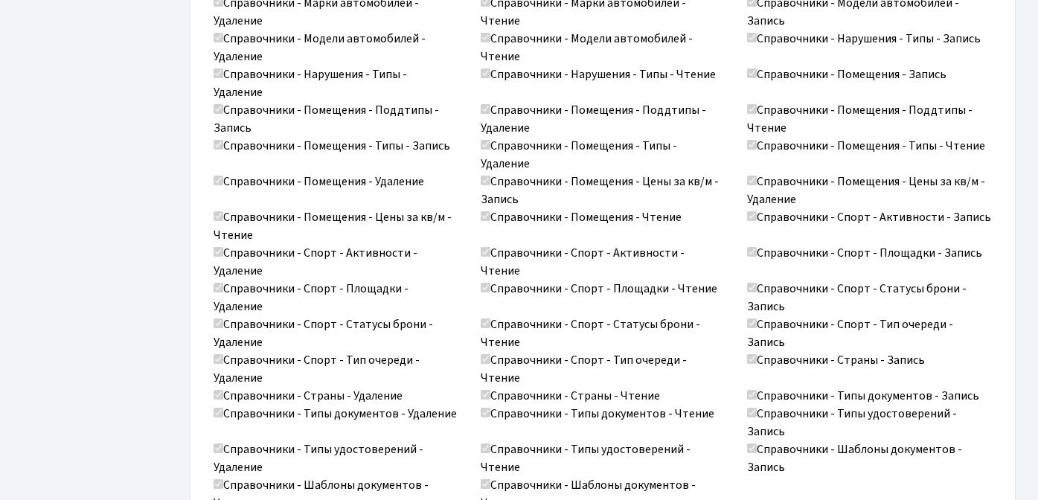
scroll to position [2364, 0]
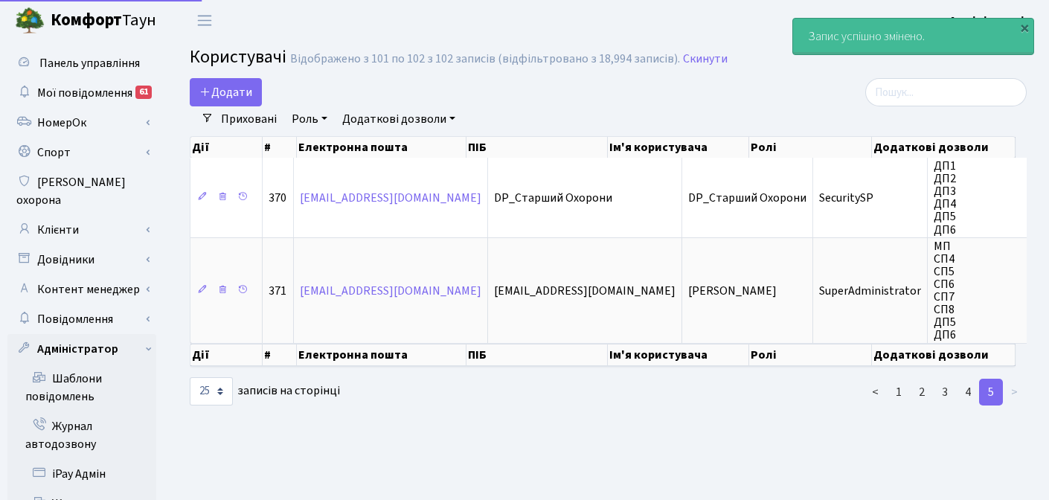
select select "25"
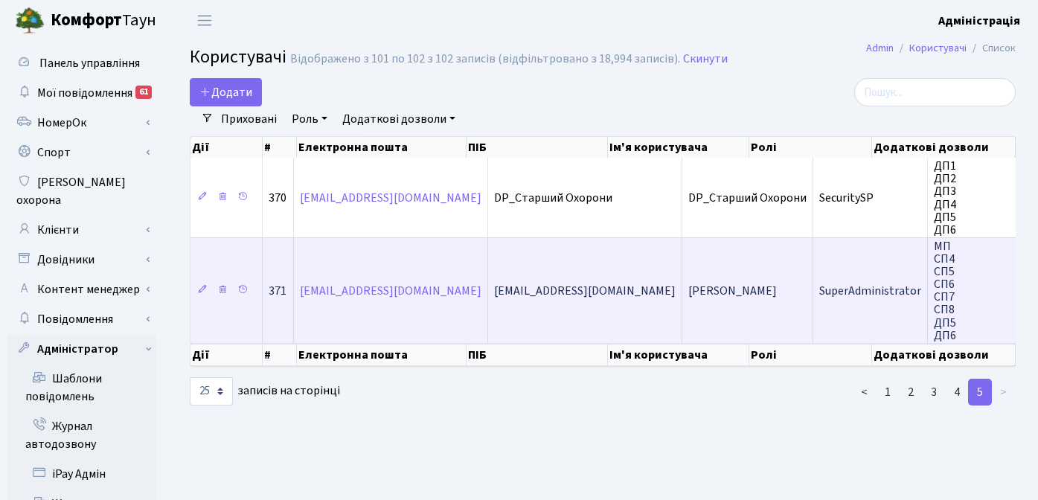
click at [813, 319] on td "SuperAdministrator" at bounding box center [870, 290] width 115 height 106
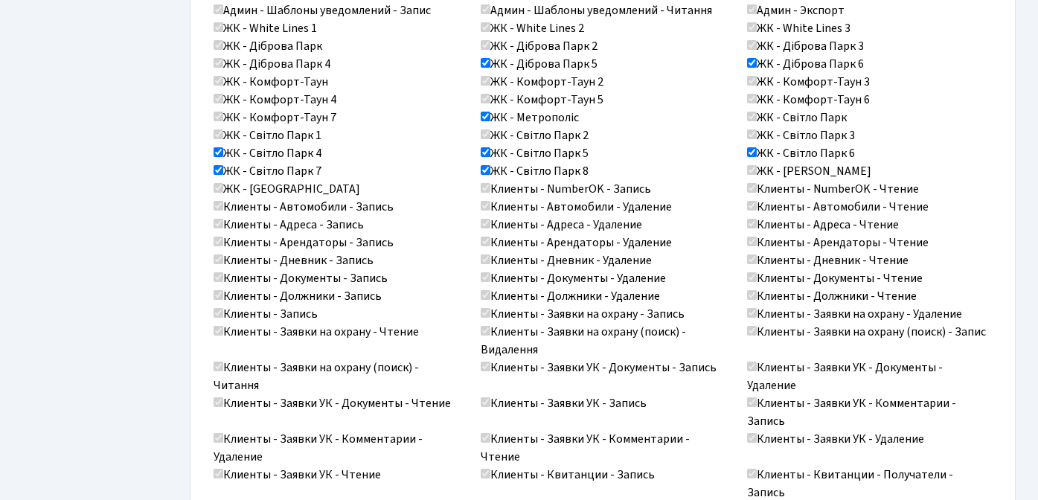
scroll to position [930, 0]
